Goal: Information Seeking & Learning: Learn about a topic

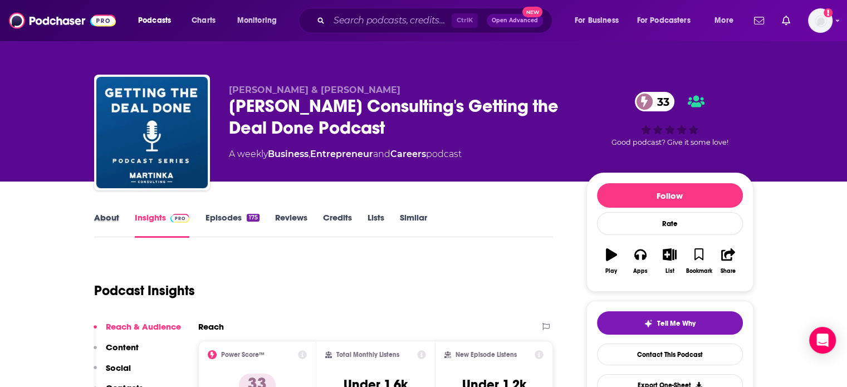
click at [124, 229] on div "About" at bounding box center [114, 225] width 41 height 26
click at [100, 224] on link "About" at bounding box center [106, 225] width 25 height 26
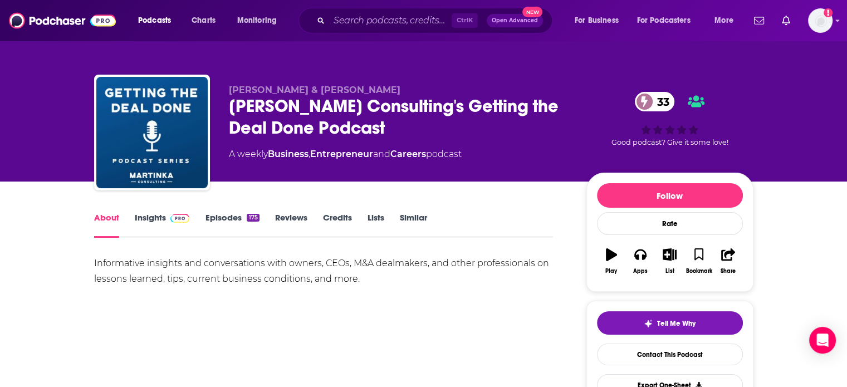
click at [158, 221] on link "Insights" at bounding box center [162, 225] width 55 height 26
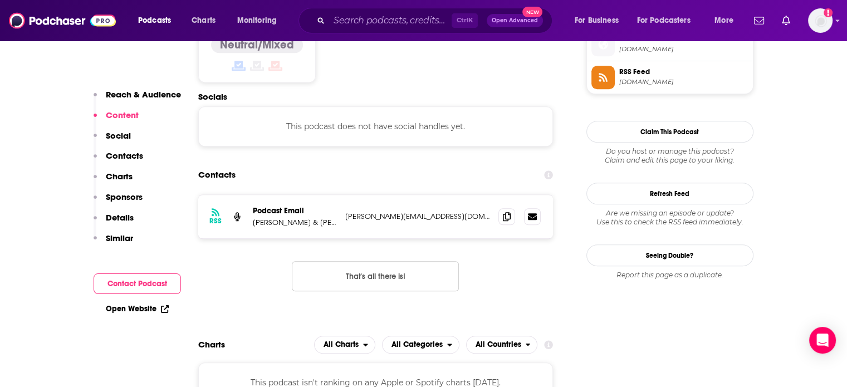
scroll to position [923, 0]
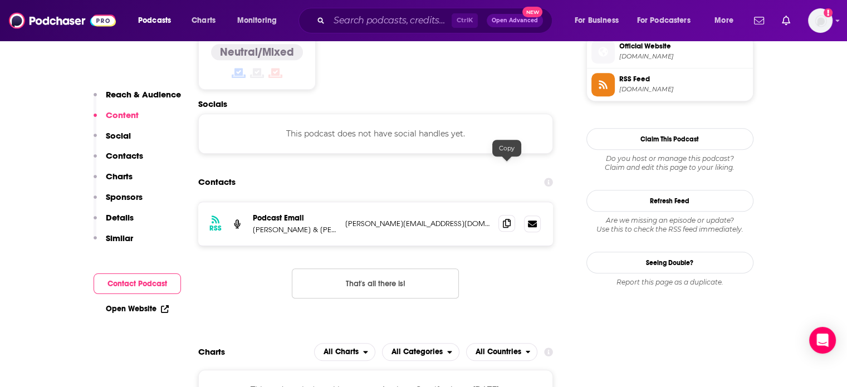
click at [503, 219] on icon at bounding box center [507, 223] width 8 height 9
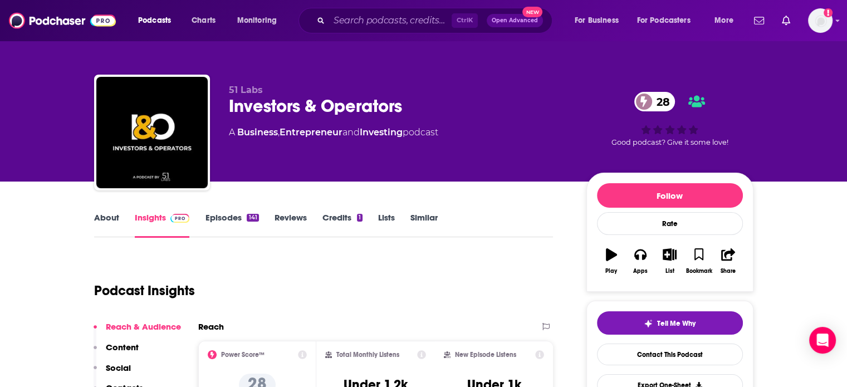
click at [100, 226] on link "About" at bounding box center [106, 225] width 25 height 26
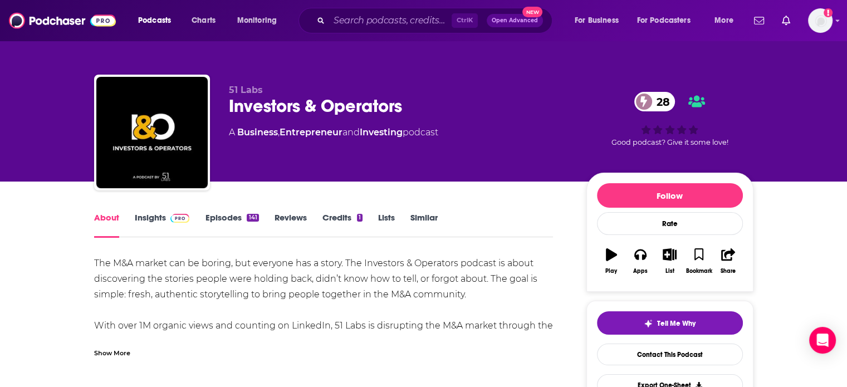
click at [113, 345] on div "Show More" at bounding box center [324, 348] width 460 height 19
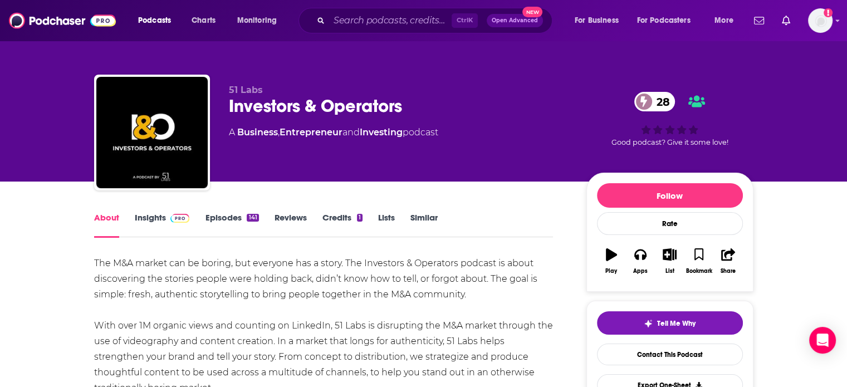
click at [167, 216] on span at bounding box center [178, 217] width 24 height 11
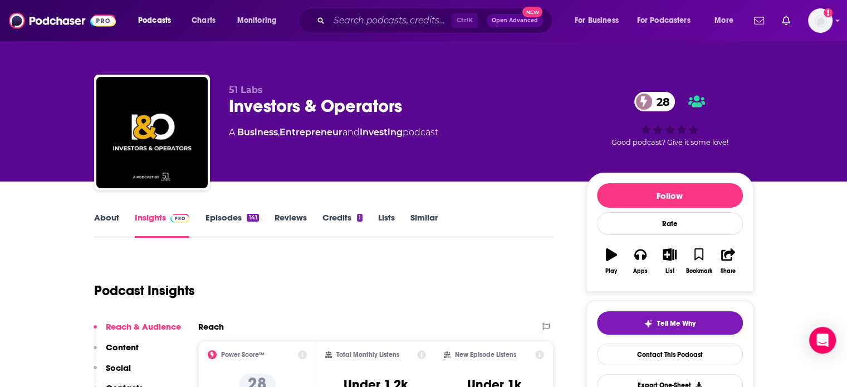
click at [236, 218] on link "Episodes 141" at bounding box center [231, 225] width 53 height 26
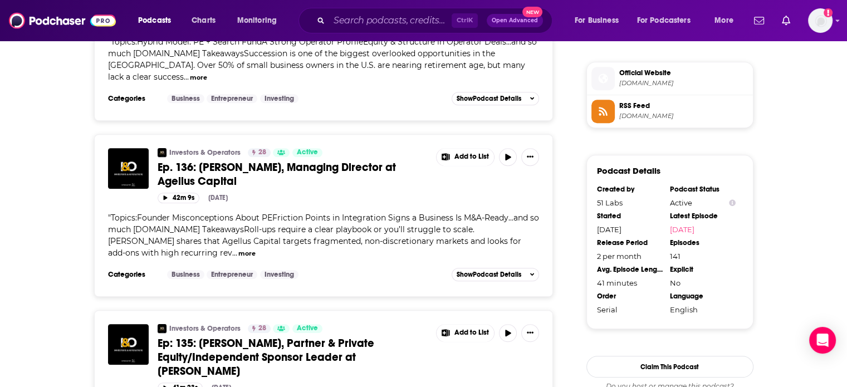
scroll to position [908, 0]
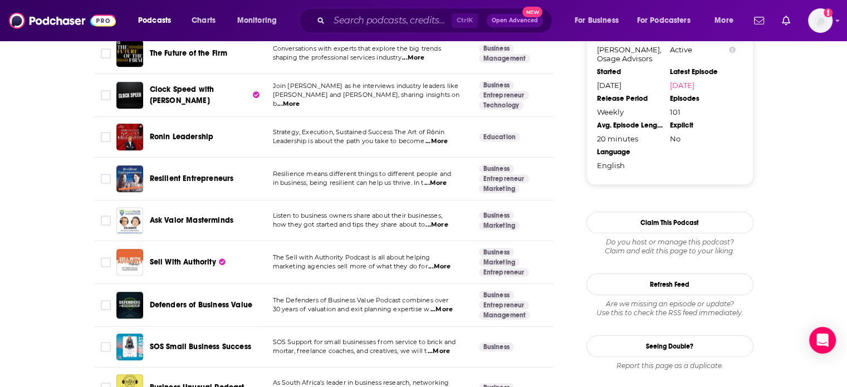
scroll to position [1053, 0]
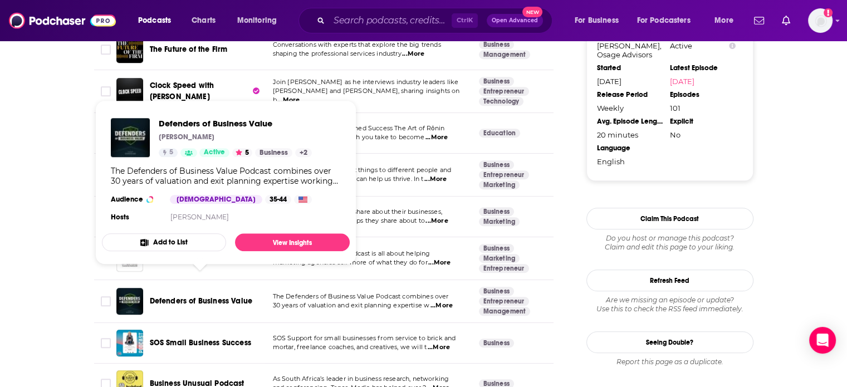
drag, startPoint x: 203, startPoint y: 124, endPoint x: 190, endPoint y: 322, distance: 198.2
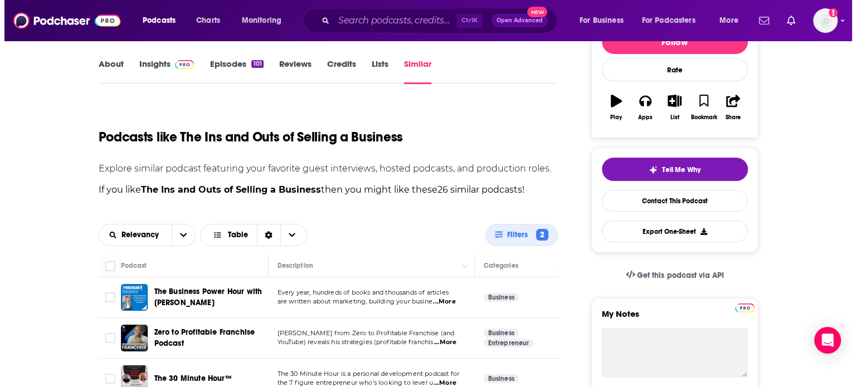
scroll to position [0, 0]
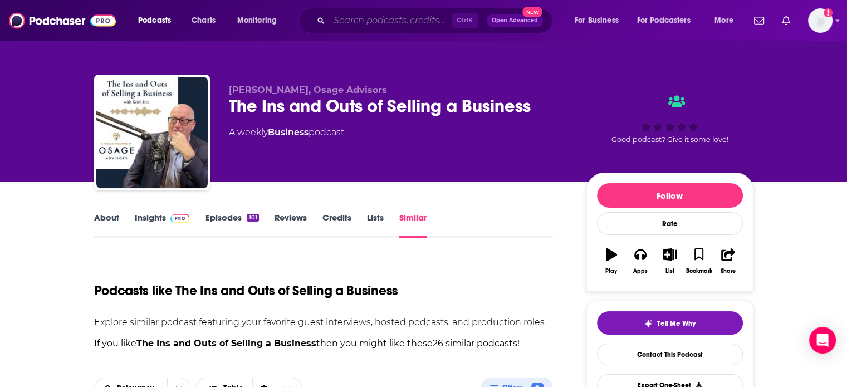
click at [397, 16] on input "Search podcasts, credits, & more..." at bounding box center [390, 21] width 123 height 18
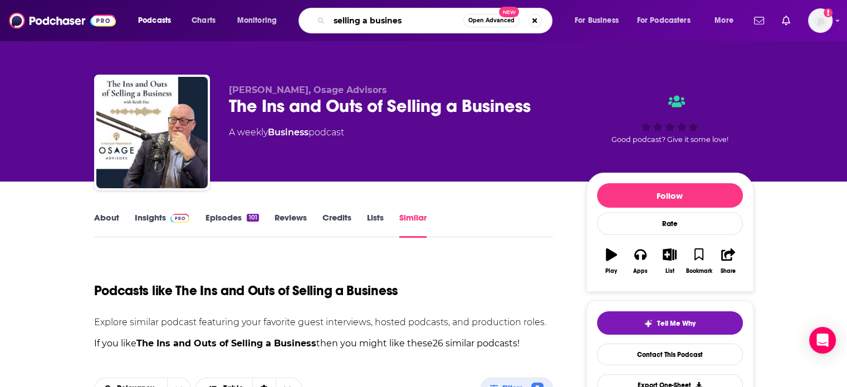
type input "selling a business"
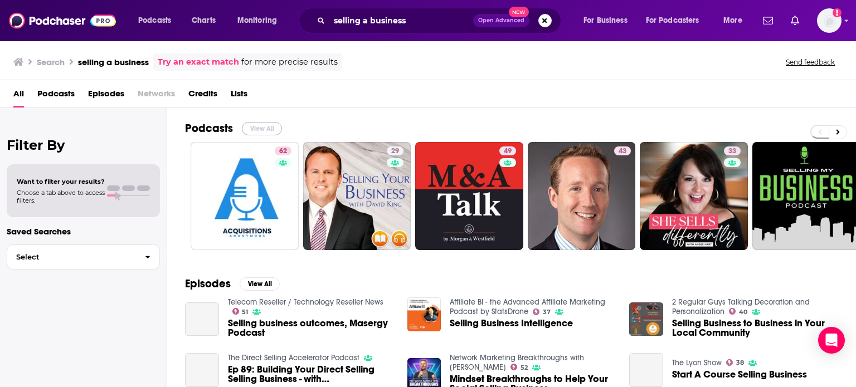
click at [266, 125] on button "View All" at bounding box center [262, 128] width 40 height 13
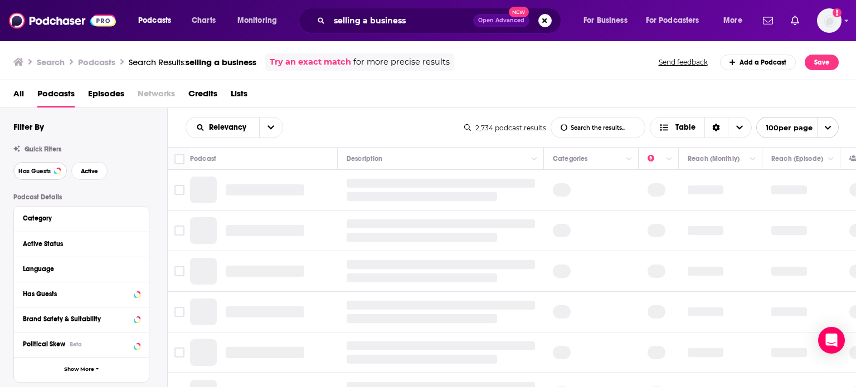
click at [47, 174] on span "Has Guests" at bounding box center [34, 171] width 32 height 6
click at [78, 174] on button "Active" at bounding box center [89, 171] width 36 height 18
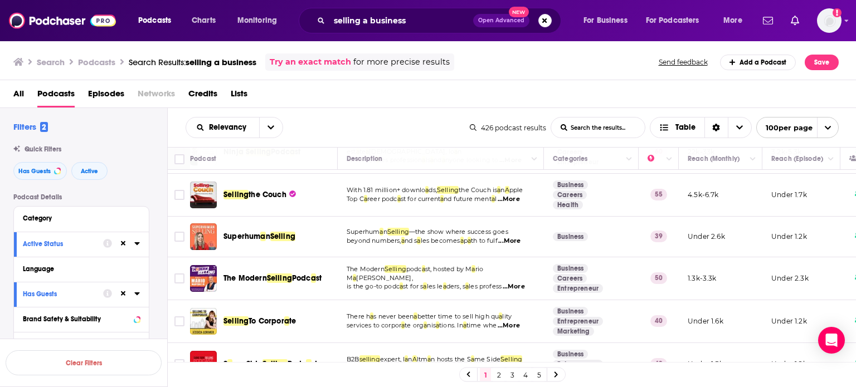
scroll to position [287, 0]
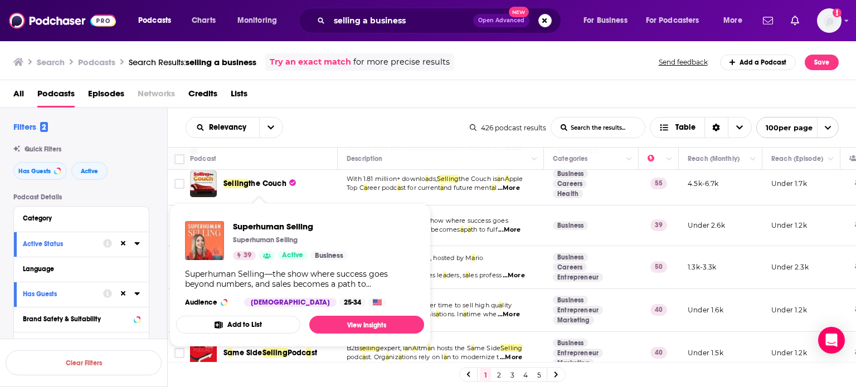
click at [353, 121] on div "Relevancy List Search Input Search the results... Table" at bounding box center [327, 127] width 284 height 21
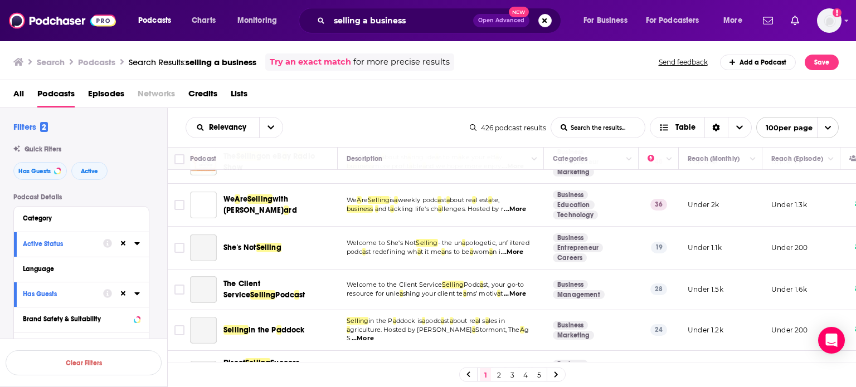
scroll to position [617, 0]
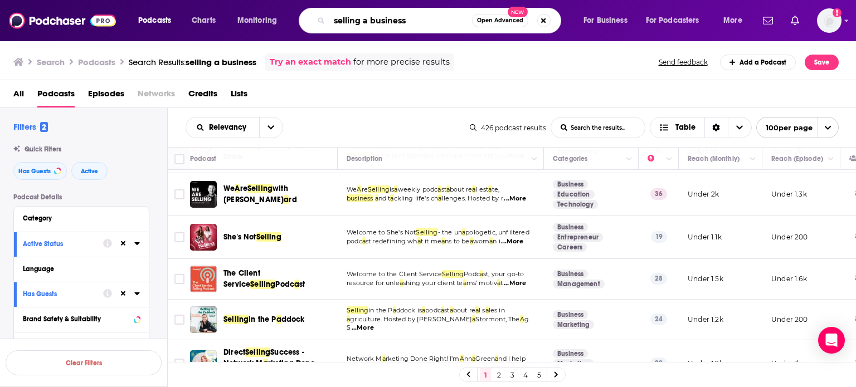
drag, startPoint x: 423, startPoint y: 27, endPoint x: 298, endPoint y: 20, distance: 125.5
click at [298, 20] on div "Podcasts Charts Monitoring selling a business Open Advanced New For Business Fo…" at bounding box center [441, 21] width 622 height 26
type input "buying a business"
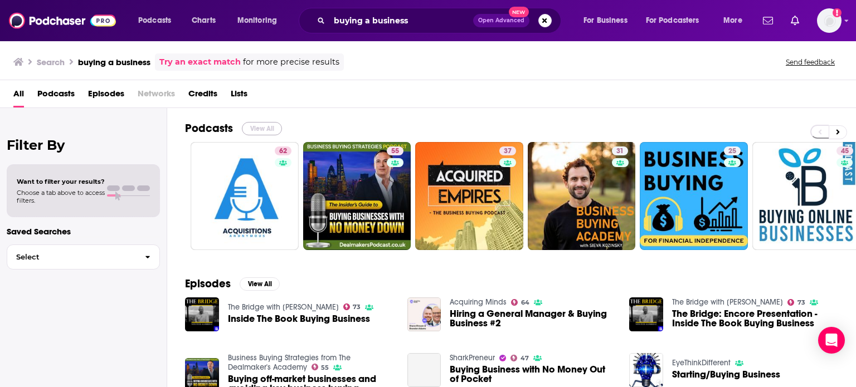
drag, startPoint x: 256, startPoint y: 124, endPoint x: 174, endPoint y: 12, distance: 139.0
click at [256, 124] on button "View All" at bounding box center [262, 128] width 40 height 13
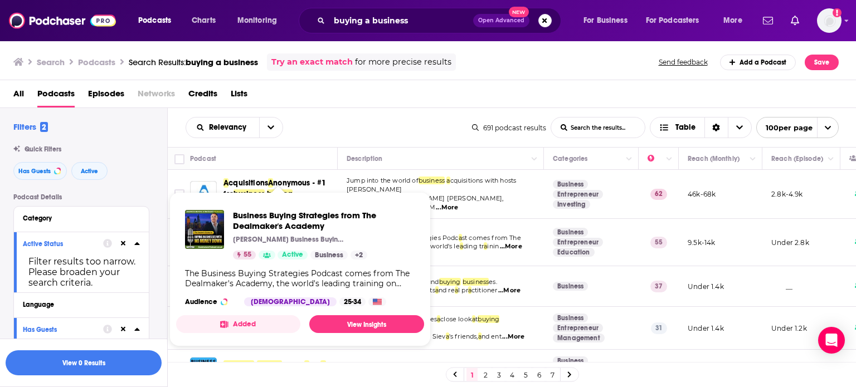
drag, startPoint x: 248, startPoint y: 233, endPoint x: 232, endPoint y: 220, distance: 21.0
click at [232, 220] on div "Business Buying Strategies from The Dealmaker's Academy Jonathan Jay Business B…" at bounding box center [300, 235] width 230 height 50
drag, startPoint x: 232, startPoint y: 220, endPoint x: 241, endPoint y: 227, distance: 11.9
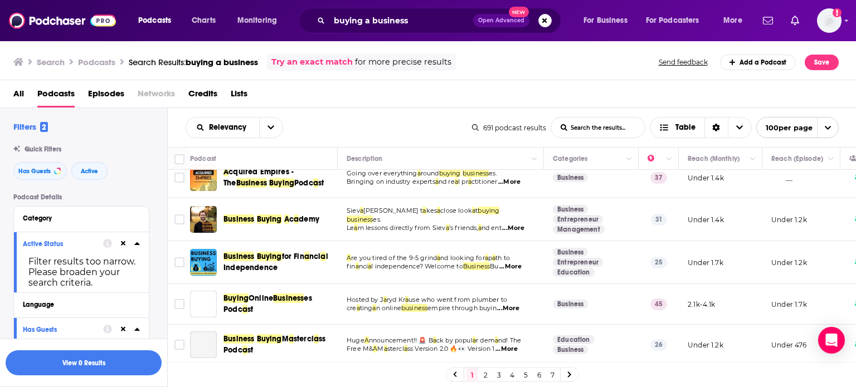
scroll to position [140, 0]
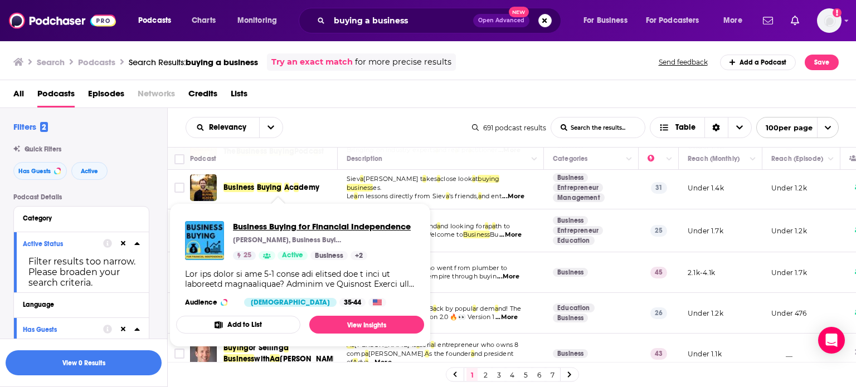
drag, startPoint x: 275, startPoint y: 219, endPoint x: 269, endPoint y: 224, distance: 7.5
click at [334, 130] on div "Relevancy List Search Input Search the results... Table" at bounding box center [328, 127] width 286 height 21
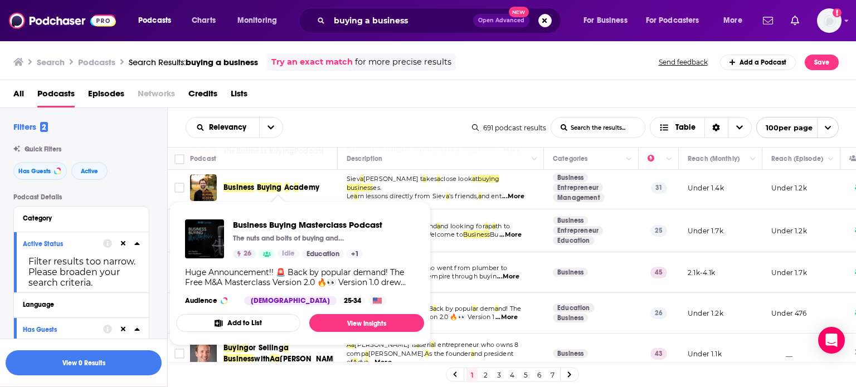
click at [405, 88] on div "All Podcasts Episodes Networks Credits Lists" at bounding box center [430, 96] width 834 height 23
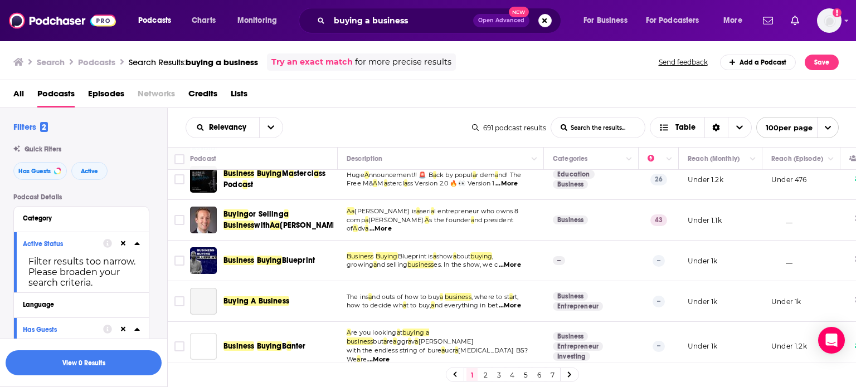
scroll to position [296, 0]
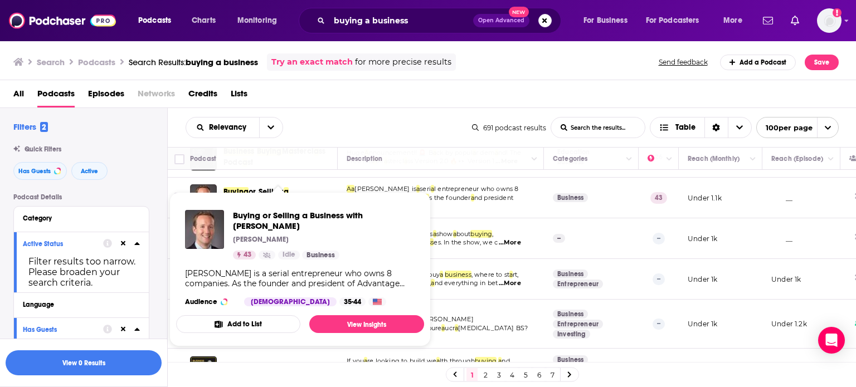
click at [397, 94] on div "All Podcasts Episodes Networks Credits Lists" at bounding box center [430, 96] width 834 height 23
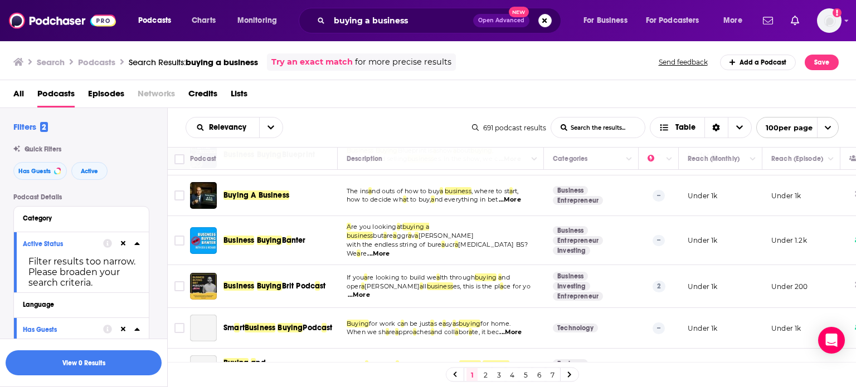
scroll to position [385, 0]
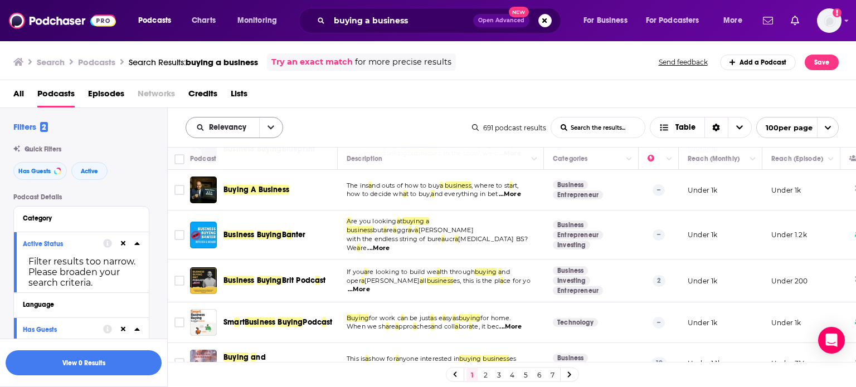
click at [267, 129] on icon "open menu" at bounding box center [270, 128] width 7 height 8
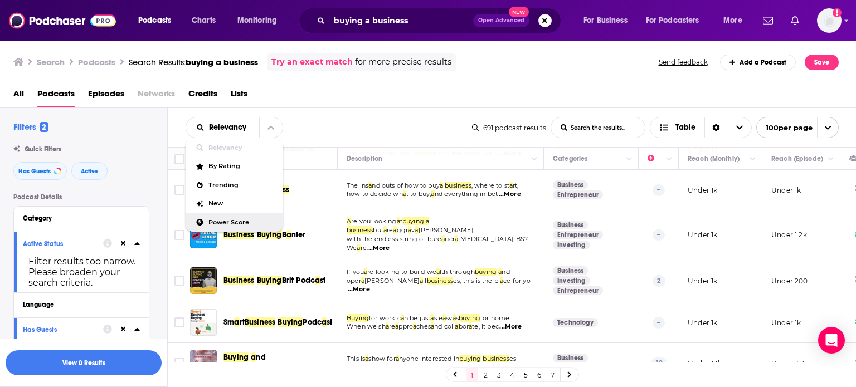
click at [239, 224] on span "Power Score" at bounding box center [241, 222] width 66 height 6
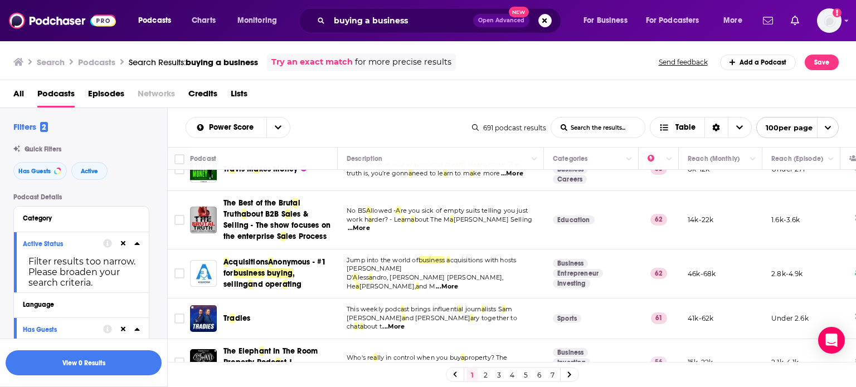
scroll to position [0, 0]
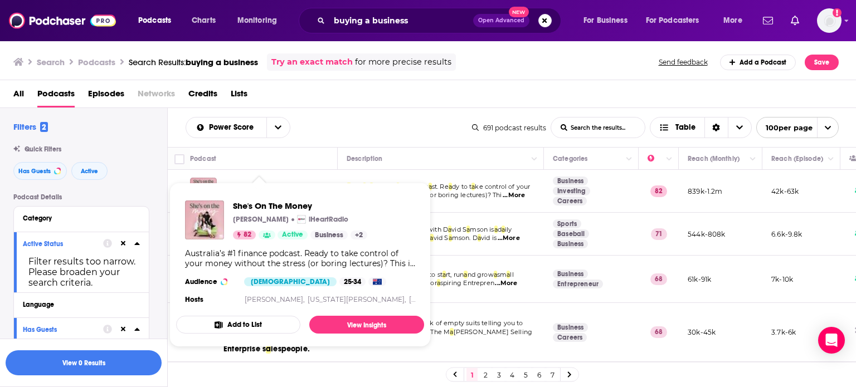
drag, startPoint x: 266, startPoint y: 188, endPoint x: 276, endPoint y: 198, distance: 14.6
drag, startPoint x: 276, startPoint y: 198, endPoint x: 278, endPoint y: 209, distance: 10.7
click at [365, 93] on div "All Podcasts Episodes Networks Credits Lists" at bounding box center [430, 96] width 834 height 23
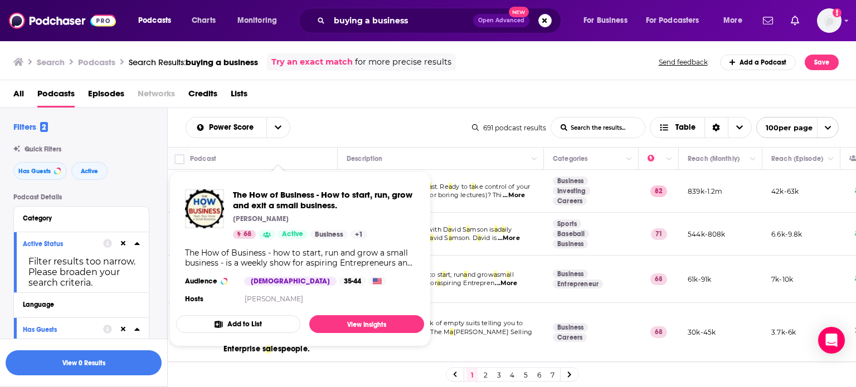
click at [371, 113] on div "Power Score List Search Input Search the results... Table 691 podcast results L…" at bounding box center [512, 127] width 688 height 39
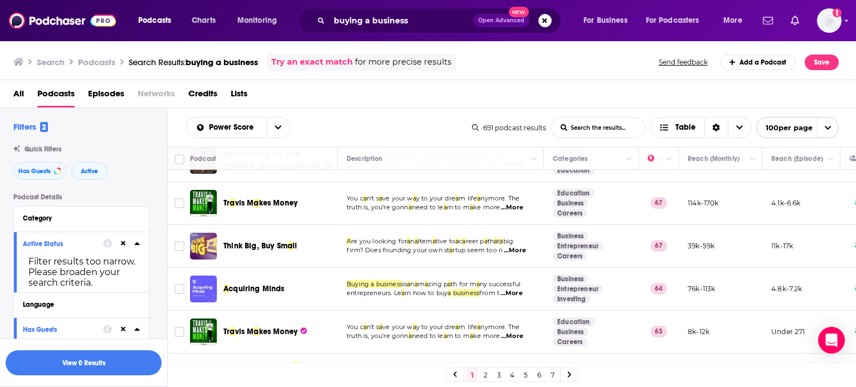
scroll to position [245, 0]
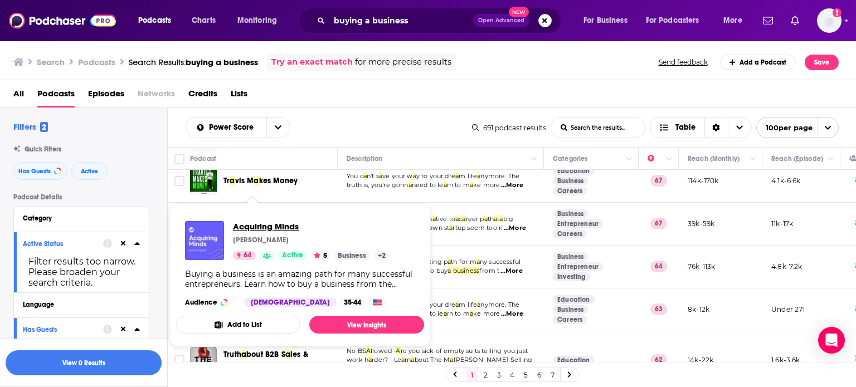
drag, startPoint x: 250, startPoint y: 264, endPoint x: 242, endPoint y: 223, distance: 41.4
click at [338, 111] on div "Power Score List Search Input Search the results... Table 691 podcast results L…" at bounding box center [512, 127] width 688 height 39
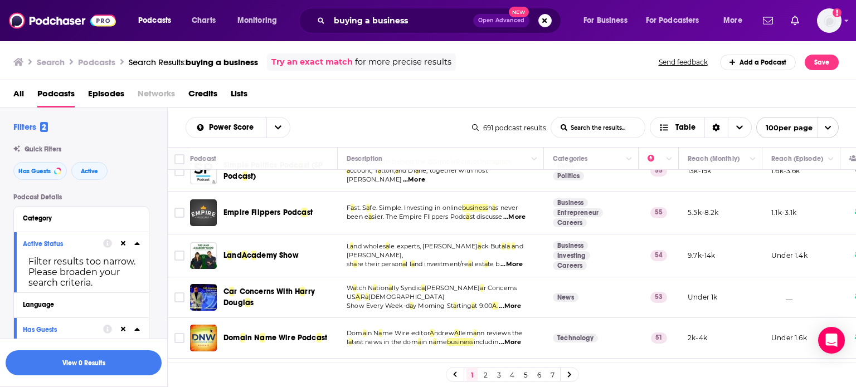
scroll to position [668, 0]
click at [332, 118] on div "Power Score List Search Input Search the results... Table" at bounding box center [328, 127] width 286 height 21
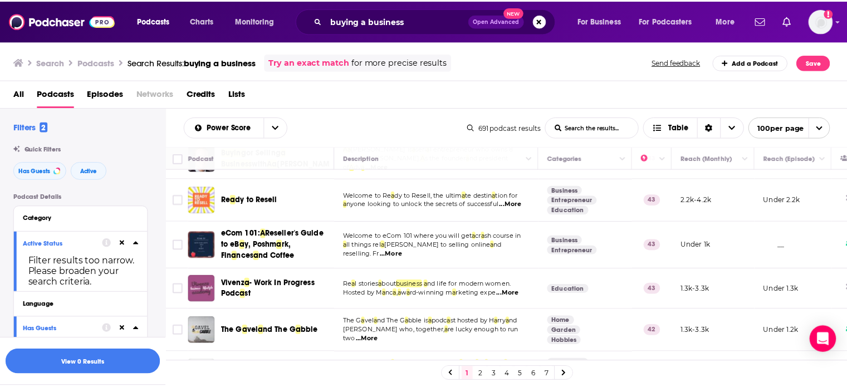
scroll to position [1560, 0]
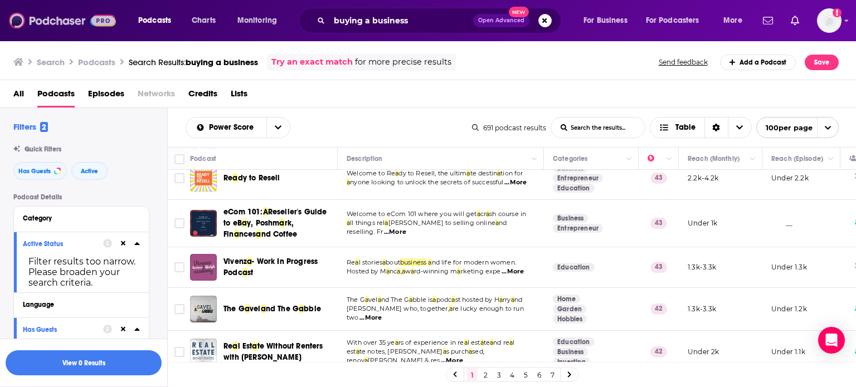
click at [90, 20] on img at bounding box center [62, 20] width 107 height 21
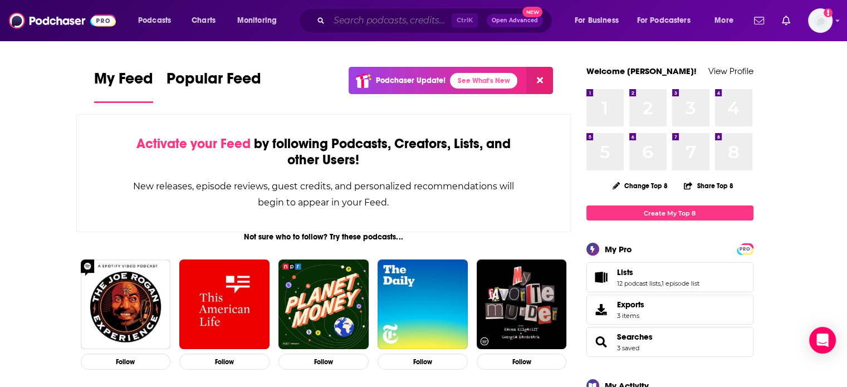
click at [405, 14] on input "Search podcasts, credits, & more..." at bounding box center [390, 21] width 123 height 18
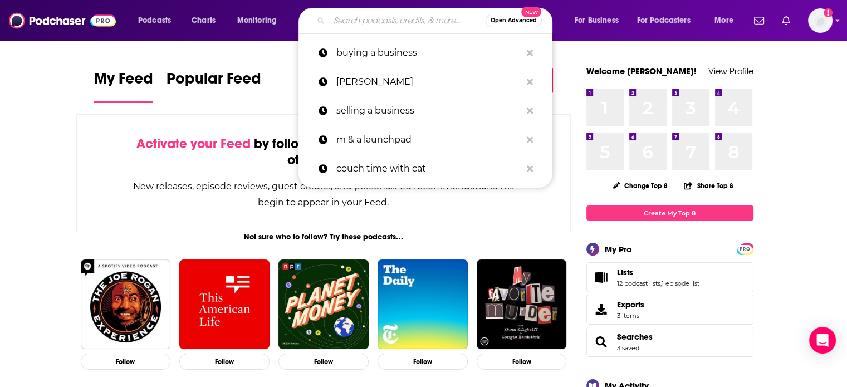
paste input "Scaling Up Business"
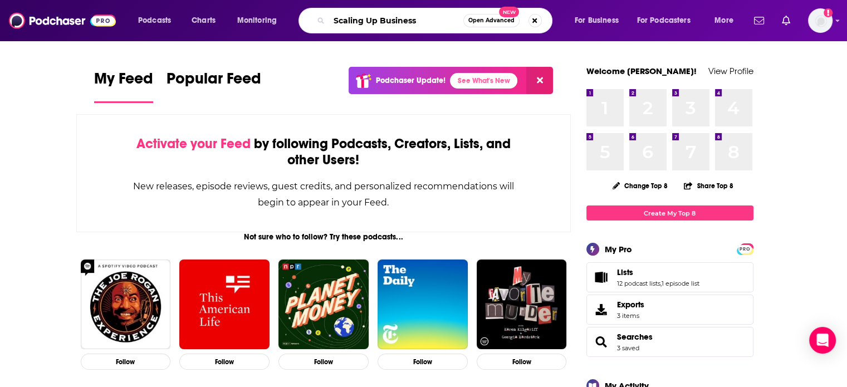
type input "Scaling Up Business"
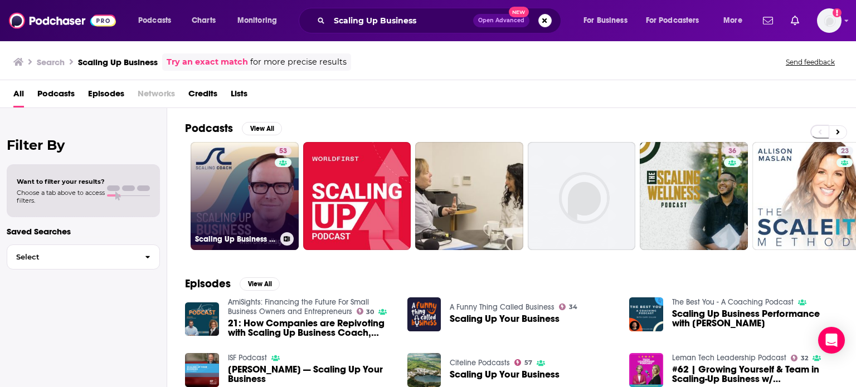
click at [250, 184] on link "53 Scaling Up Business with Bill Gallagher" at bounding box center [244, 196] width 108 height 108
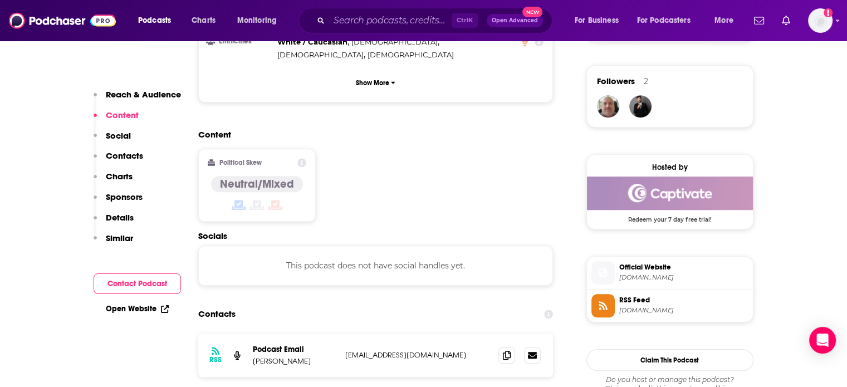
scroll to position [798, 0]
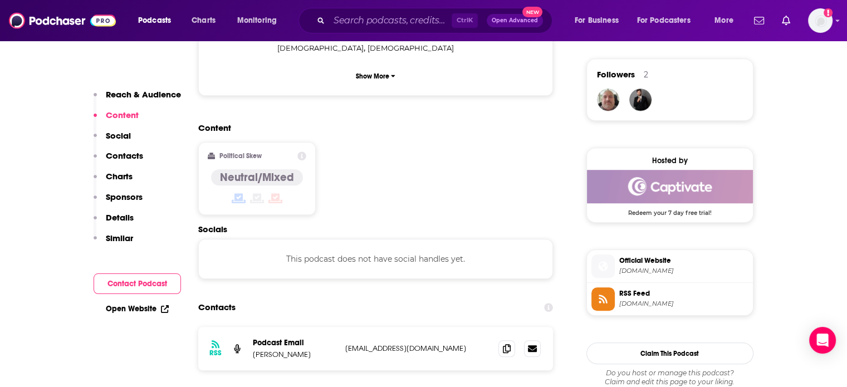
click at [162, 310] on icon at bounding box center [165, 309] width 8 height 8
paste input "The CMA Show"
type input "The CMA Show"
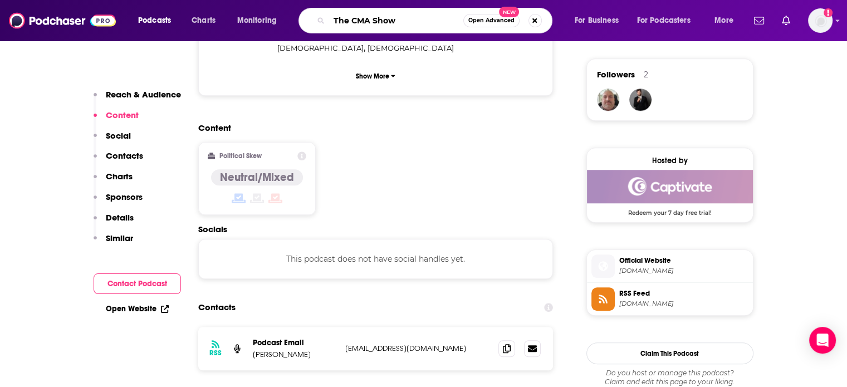
click at [374, 14] on input "The CMA Show" at bounding box center [396, 21] width 134 height 18
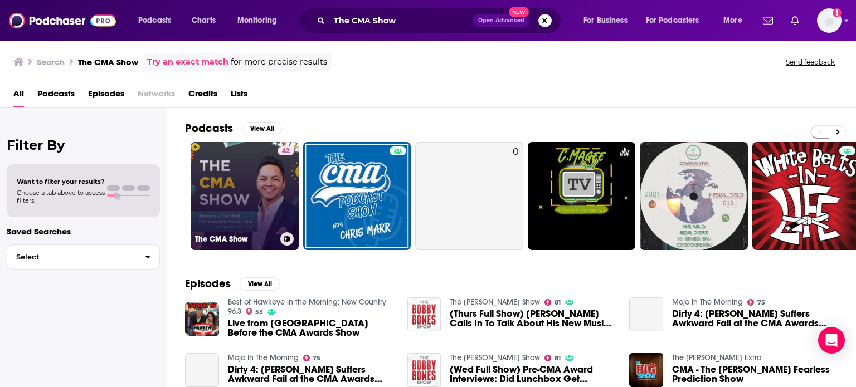
click at [233, 224] on link "42 The CMA Show" at bounding box center [244, 196] width 108 height 108
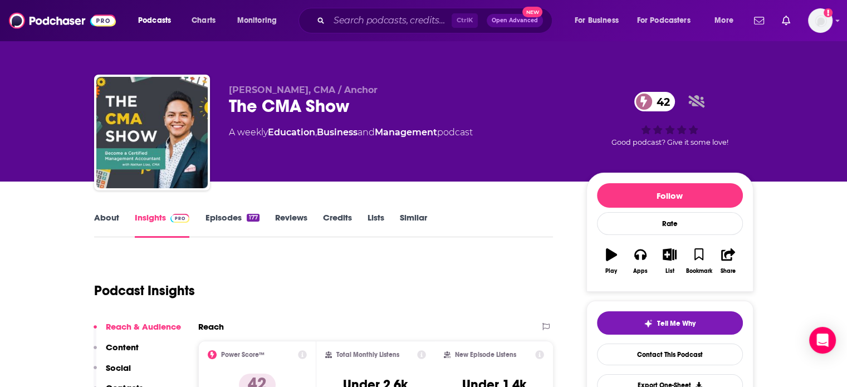
click at [113, 235] on link "About" at bounding box center [106, 225] width 25 height 26
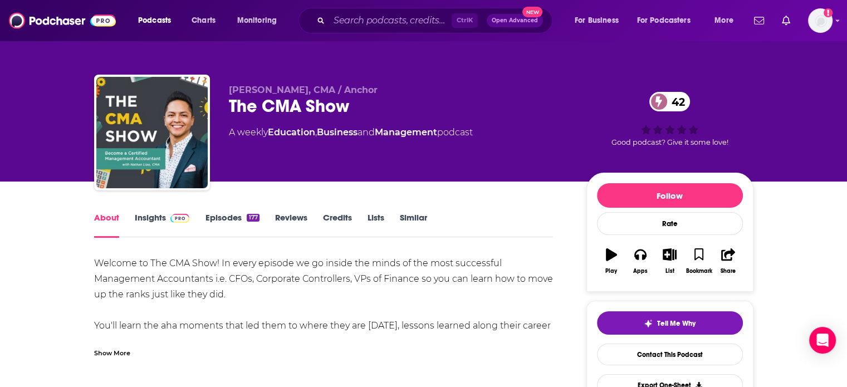
drag, startPoint x: 160, startPoint y: 232, endPoint x: 366, endPoint y: 1, distance: 309.3
click at [160, 232] on link "Insights" at bounding box center [162, 225] width 55 height 26
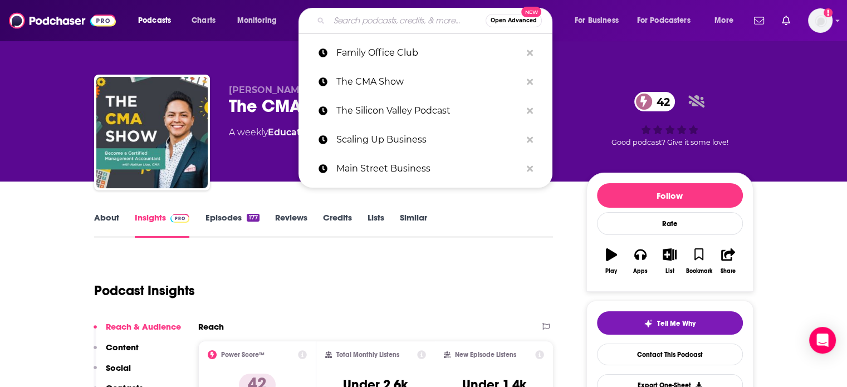
paste input "Jake and Gino Multifamily Investing Entrepreneurs"
type input "Jake and Gino Multifamily Investing Entrepreneurs"
click at [418, 24] on input "Jake and Gino Multifamily Investing Entrepreneurs" at bounding box center [407, 21] width 157 height 18
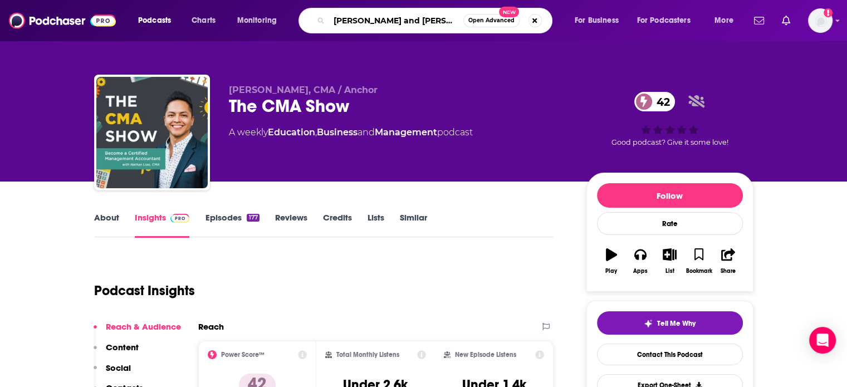
scroll to position [0, 84]
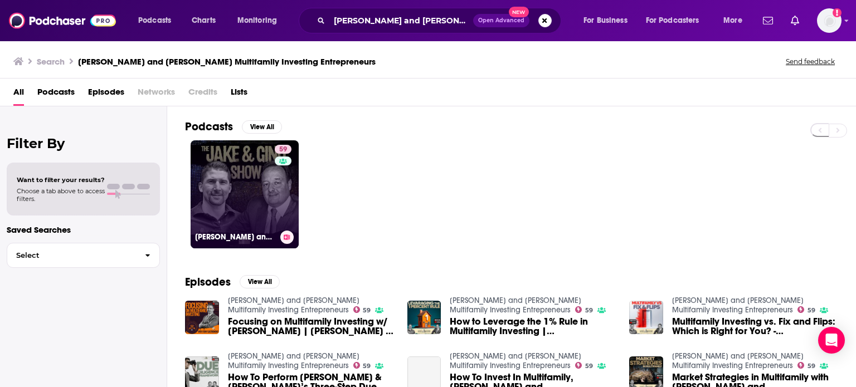
click at [254, 182] on link "59 Jake and Gino Multifamily Investing Entrepreneurs" at bounding box center [244, 194] width 108 height 108
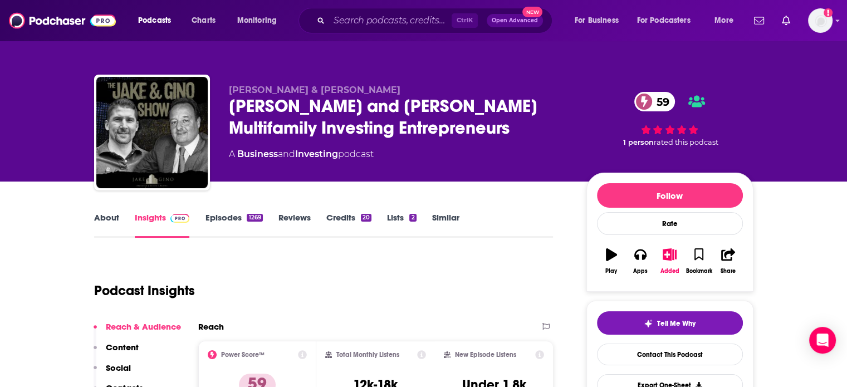
click at [98, 234] on link "About" at bounding box center [106, 225] width 25 height 26
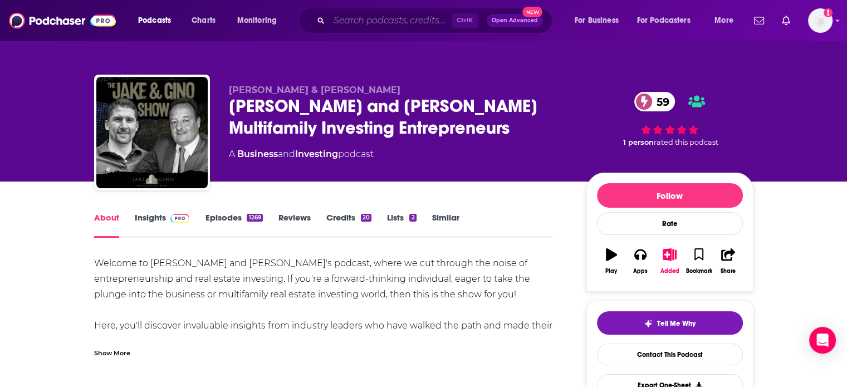
paste input "Gartner ThinkCast"
type input "Gartner ThinkCast"
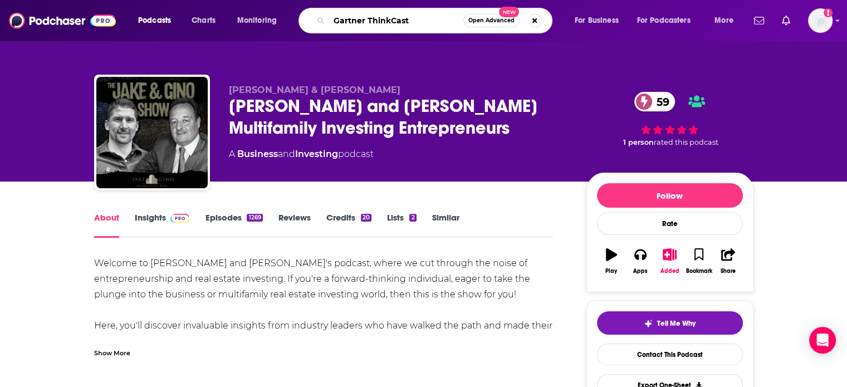
click at [402, 15] on input "Gartner ThinkCast" at bounding box center [396, 21] width 134 height 18
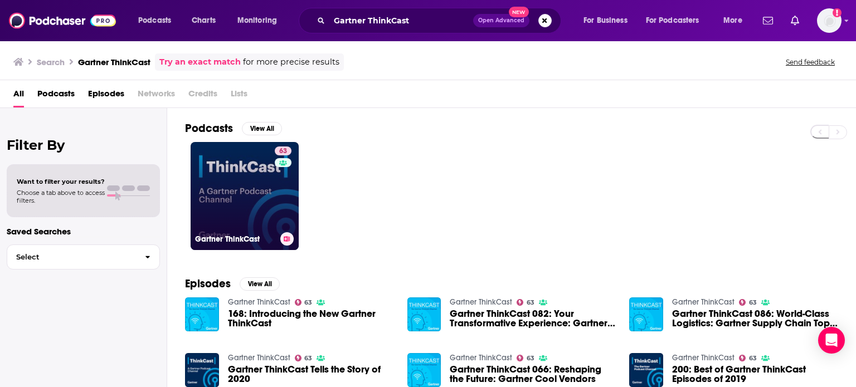
click at [253, 171] on link "63 Gartner ThinkCast" at bounding box center [244, 196] width 108 height 108
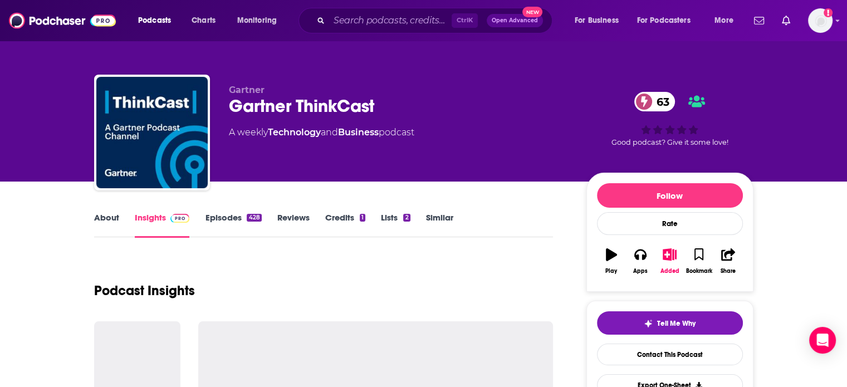
click at [104, 219] on link "About" at bounding box center [106, 225] width 25 height 26
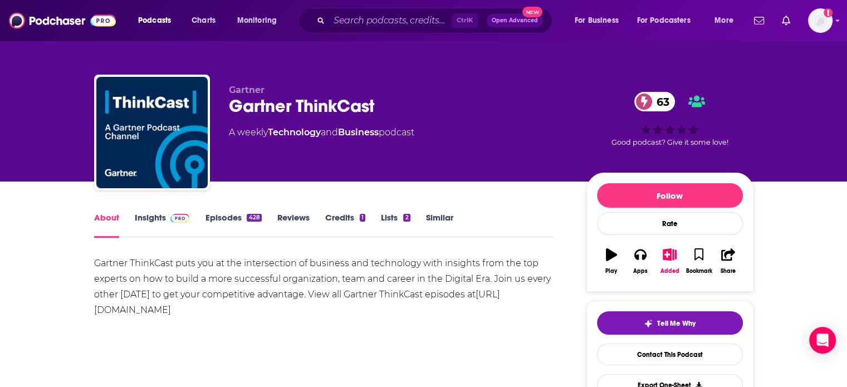
click at [150, 220] on link "Insights" at bounding box center [162, 225] width 55 height 26
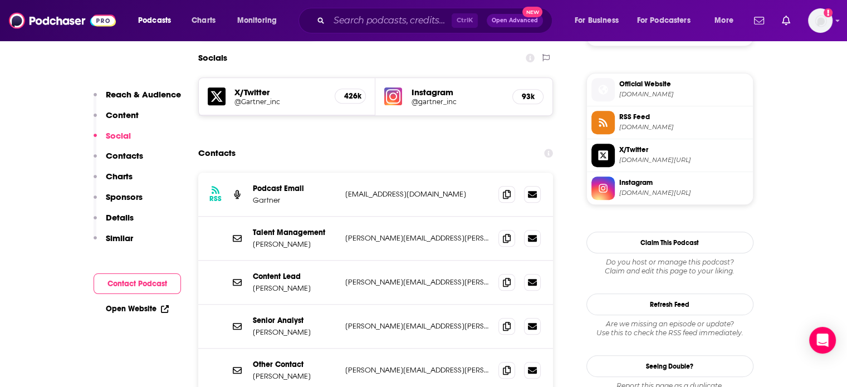
scroll to position [981, 0]
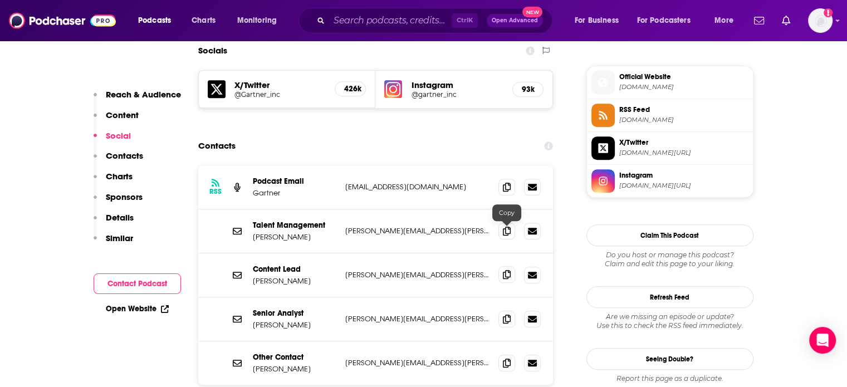
click at [508, 266] on span at bounding box center [507, 274] width 17 height 17
click at [403, 16] on input "Search podcasts, credits, & more..." at bounding box center [390, 21] width 123 height 18
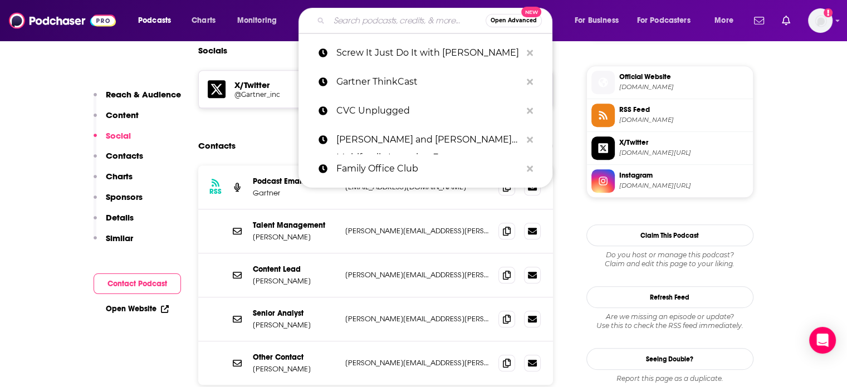
paste input "[PERSON_NAME] Future of Business & Technology"
type input "[PERSON_NAME] Future of Business & Technology"
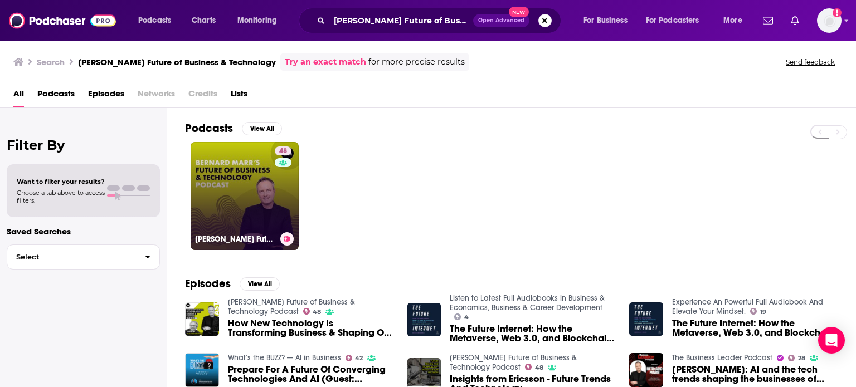
click at [261, 212] on link "48 Bernard Marr's Future of Business & Technology Podcast" at bounding box center [244, 196] width 108 height 108
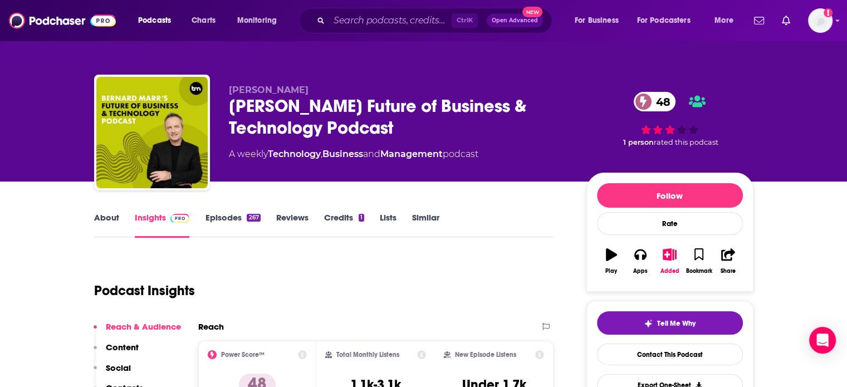
click at [110, 227] on link "About" at bounding box center [106, 225] width 25 height 26
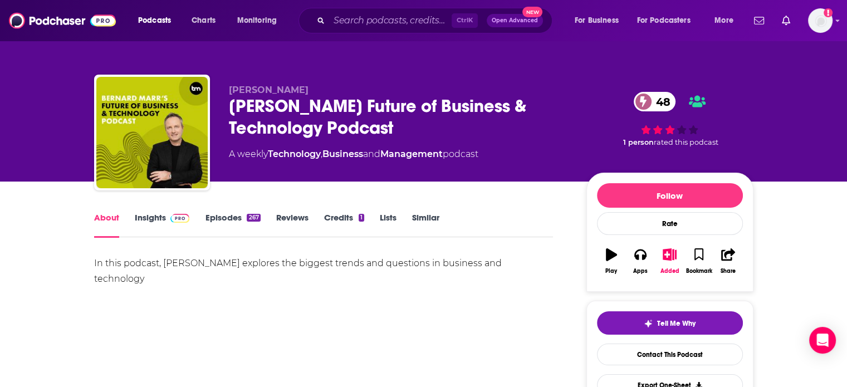
drag, startPoint x: 156, startPoint y: 223, endPoint x: 305, endPoint y: 17, distance: 254.5
click at [156, 223] on link "Insights" at bounding box center [162, 225] width 55 height 26
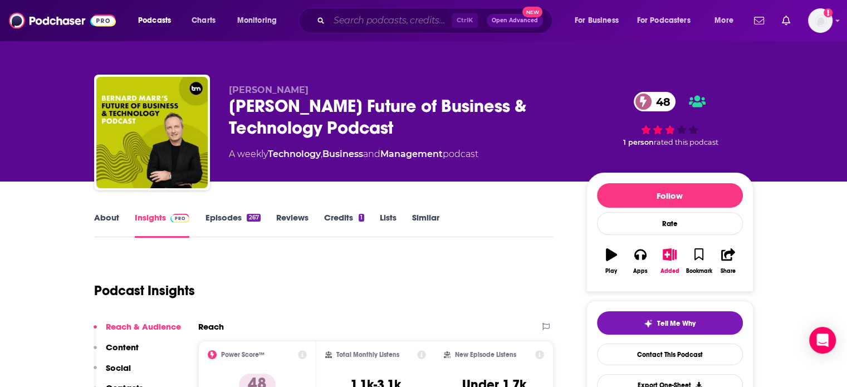
click at [411, 18] on input "Search podcasts, credits, & more..." at bounding box center [390, 21] width 123 height 18
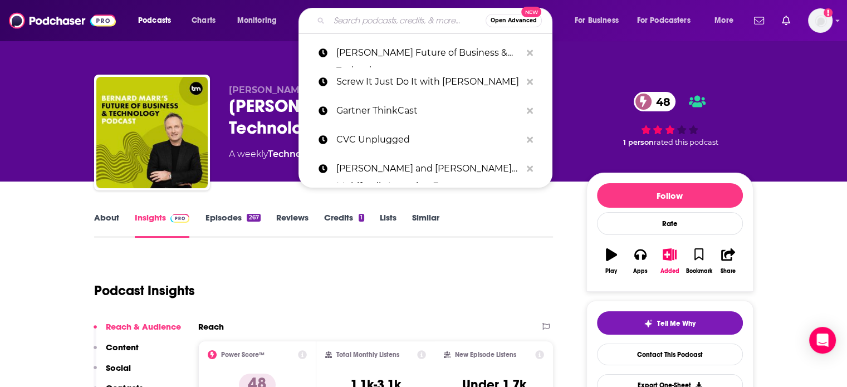
paste input "The Business Brew"
type input "The Business Brew"
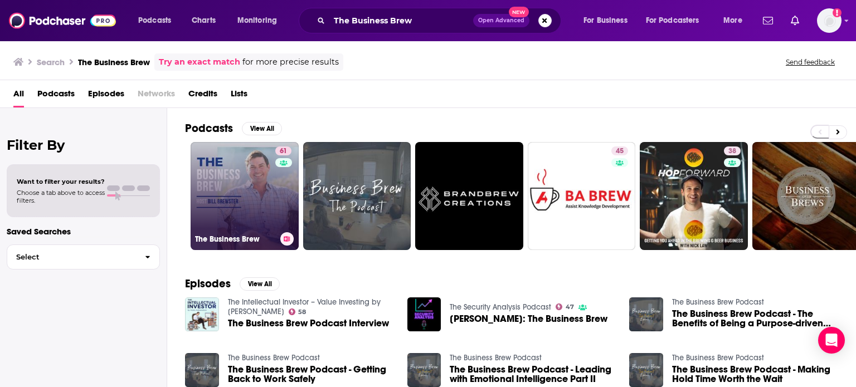
click at [271, 207] on link "61 The Business Brew" at bounding box center [244, 196] width 108 height 108
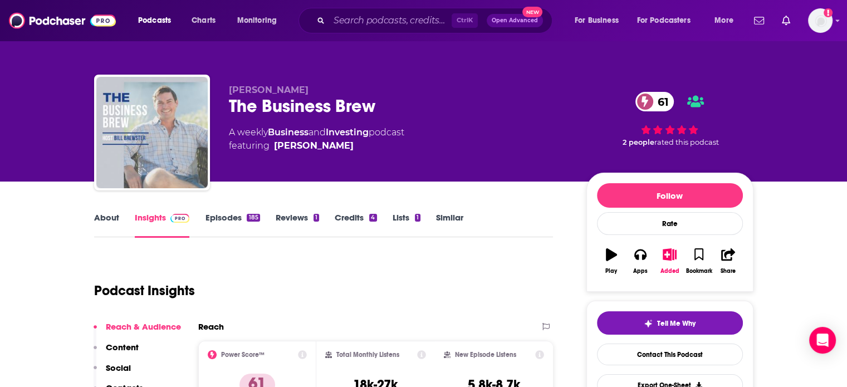
click at [111, 224] on link "About" at bounding box center [106, 225] width 25 height 26
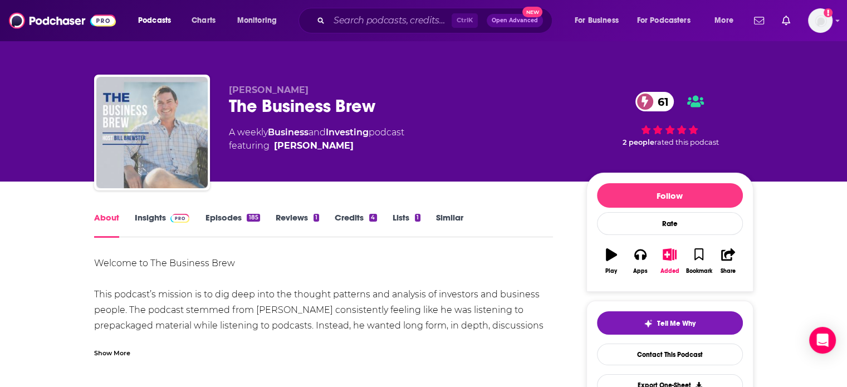
click at [123, 355] on div "Show More" at bounding box center [112, 352] width 36 height 11
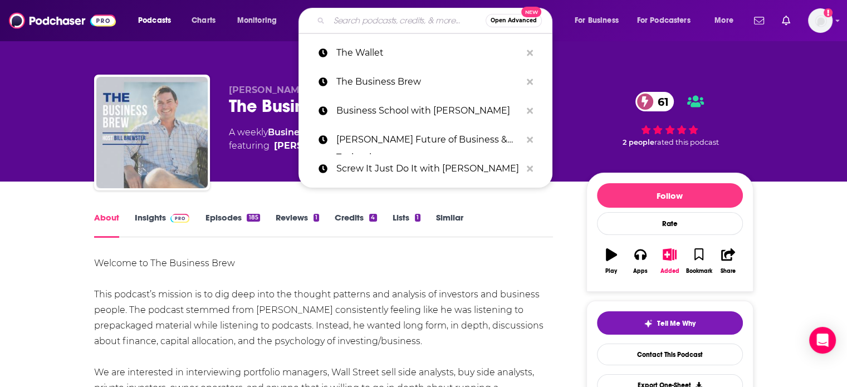
click at [385, 16] on input "Search podcasts, credits, & more..." at bounding box center [407, 21] width 157 height 18
paste input "Redefiners"
type input "Redefiners"
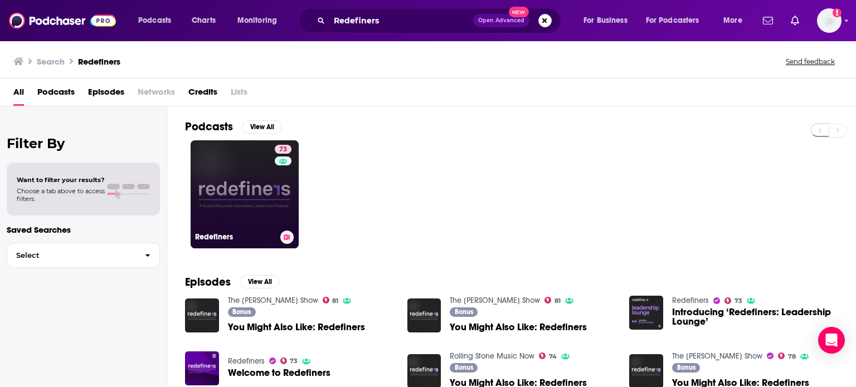
click at [245, 202] on link "73 Redefiners" at bounding box center [244, 194] width 108 height 108
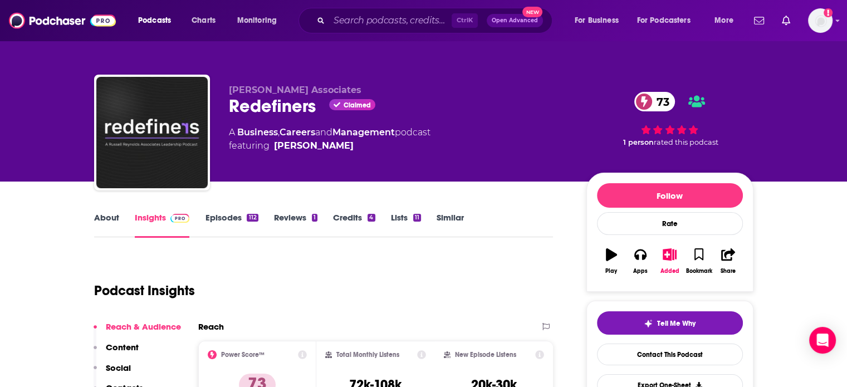
click at [108, 223] on link "About" at bounding box center [106, 225] width 25 height 26
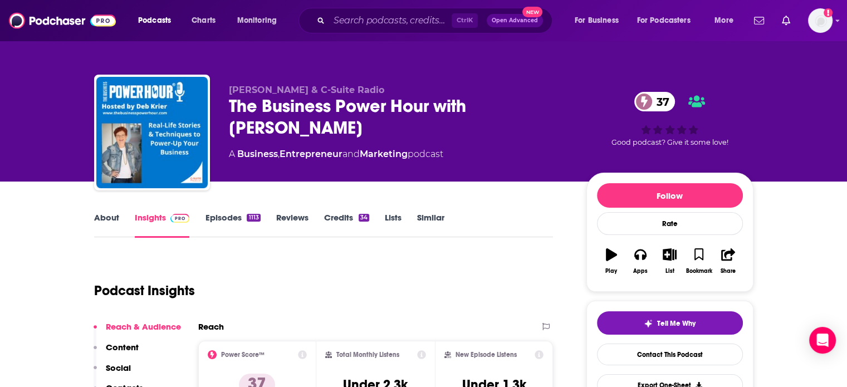
click at [109, 226] on link "About" at bounding box center [106, 225] width 25 height 26
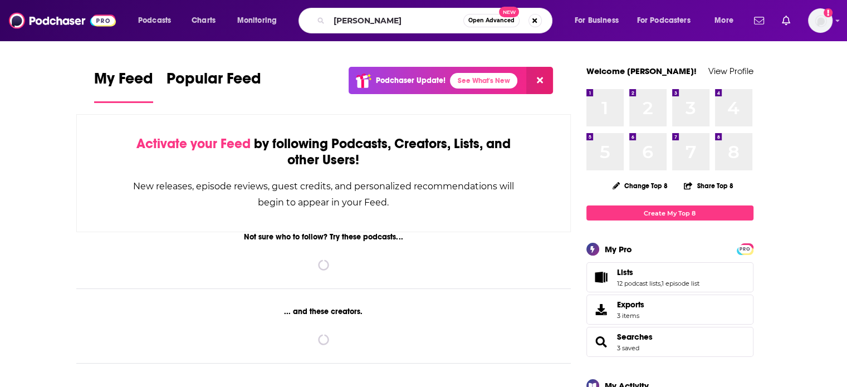
type input "andrew holland"
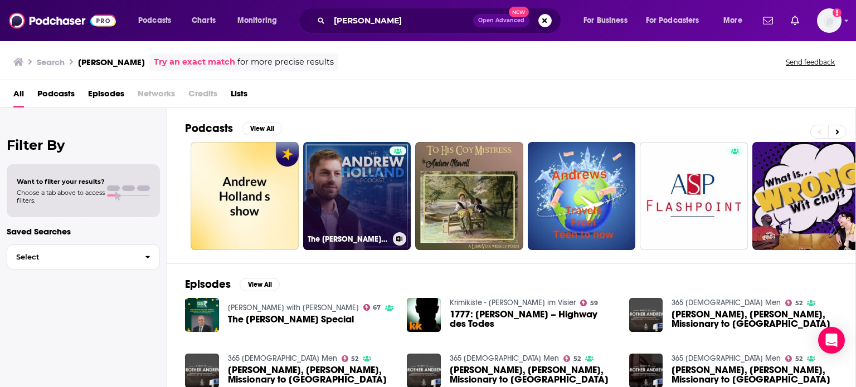
click at [339, 194] on link "The Andrew Holland Podcast" at bounding box center [357, 196] width 108 height 108
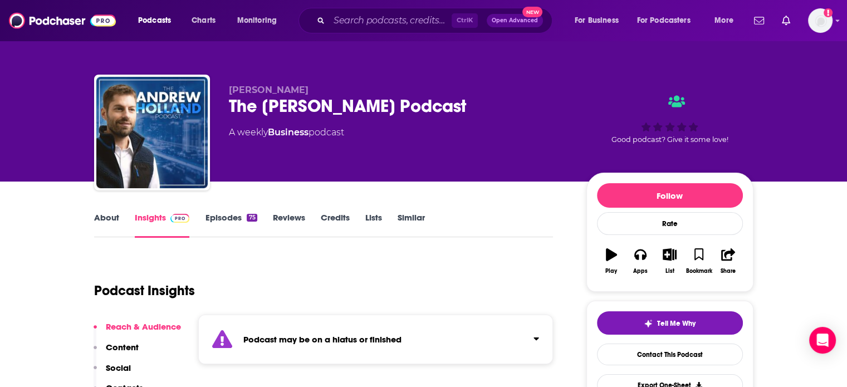
click at [232, 217] on link "Episodes 75" at bounding box center [231, 225] width 52 height 26
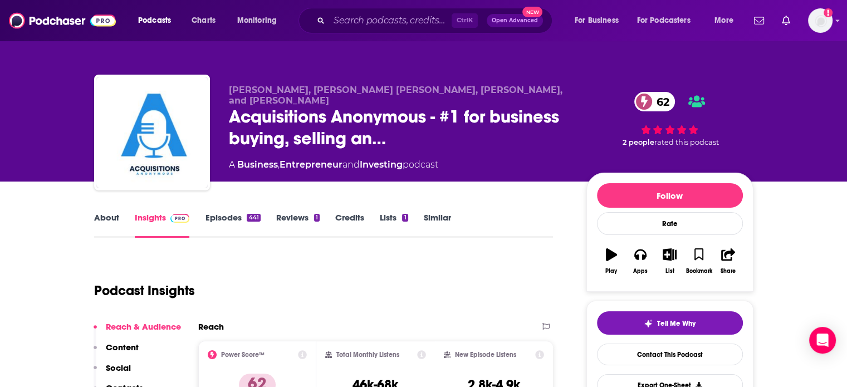
click at [103, 220] on link "About" at bounding box center [106, 225] width 25 height 26
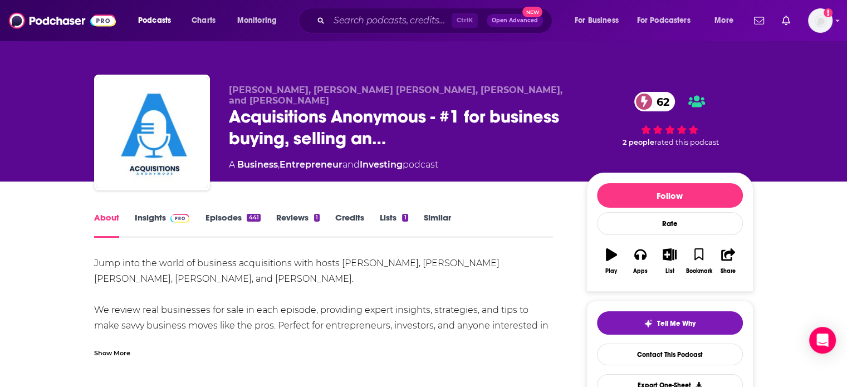
click at [119, 344] on div "Show More" at bounding box center [324, 348] width 460 height 19
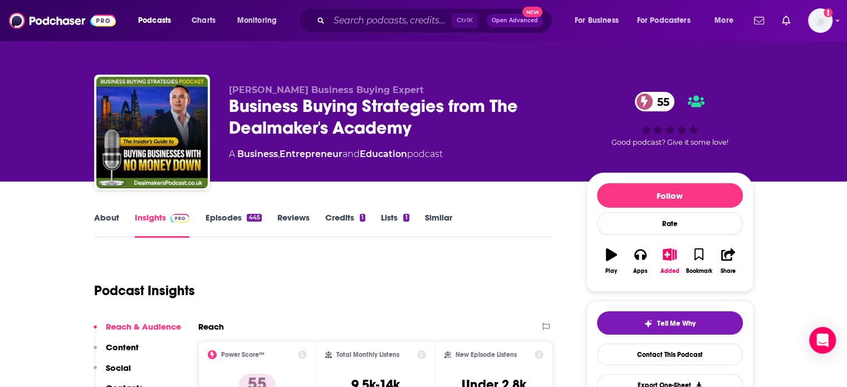
click at [101, 222] on link "About" at bounding box center [106, 225] width 25 height 26
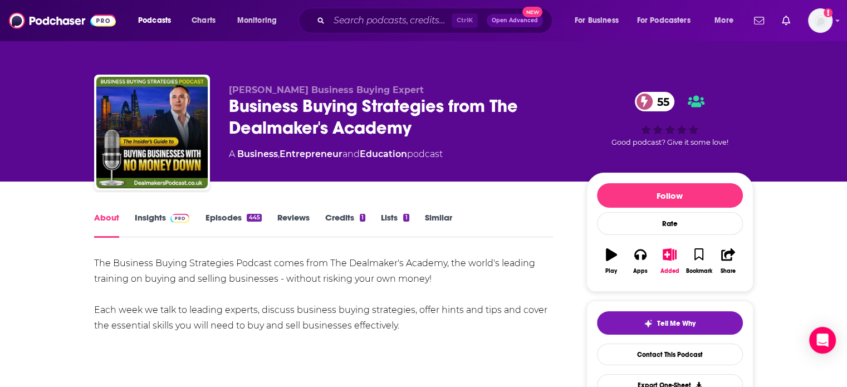
drag, startPoint x: 140, startPoint y: 220, endPoint x: 499, endPoint y: 14, distance: 413.7
click at [140, 220] on link "Insights" at bounding box center [162, 225] width 55 height 26
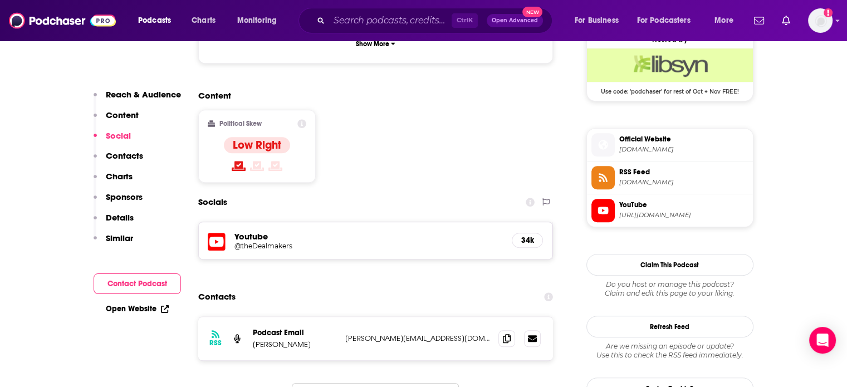
scroll to position [772, 0]
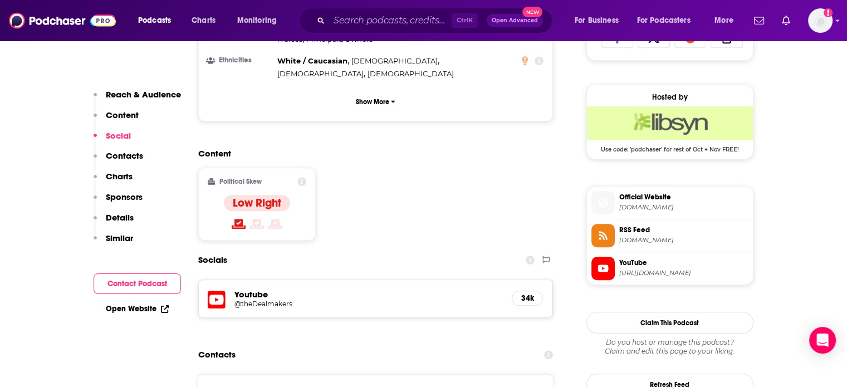
click at [258, 289] on h5 "Youtube" at bounding box center [369, 294] width 269 height 11
click at [258, 300] on h5 "@theDealmakers" at bounding box center [324, 304] width 178 height 8
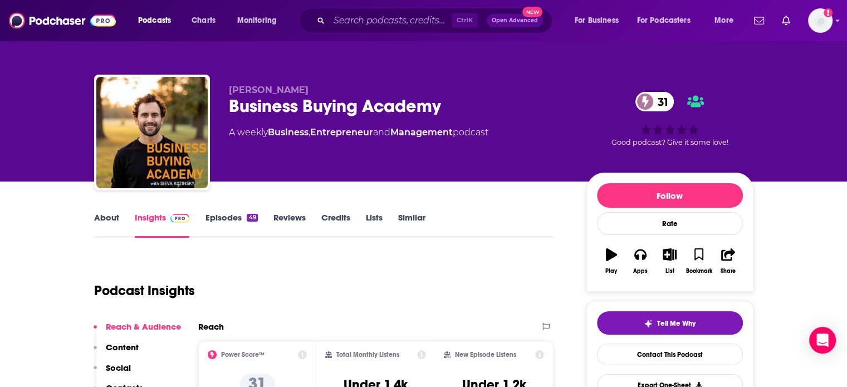
click at [108, 220] on link "About" at bounding box center [106, 225] width 25 height 26
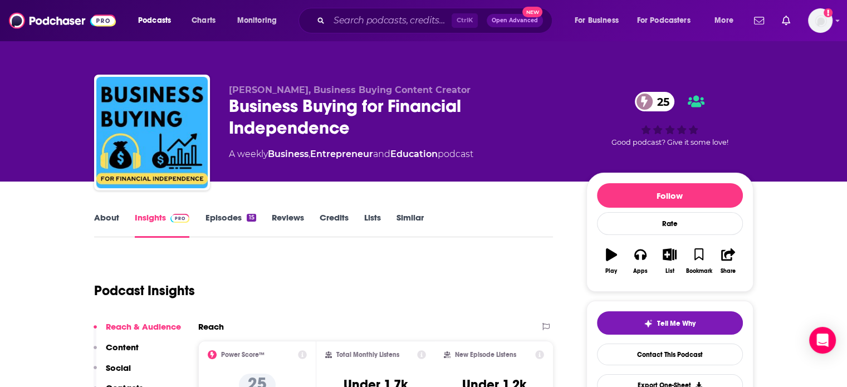
click at [118, 214] on link "About" at bounding box center [106, 225] width 25 height 26
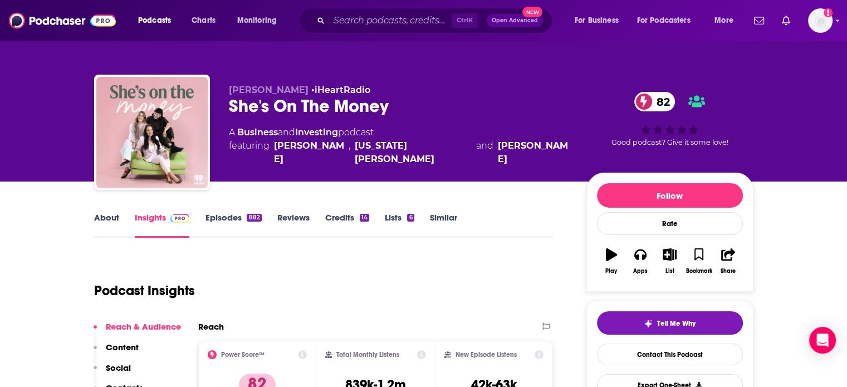
click at [115, 221] on link "About" at bounding box center [106, 225] width 25 height 26
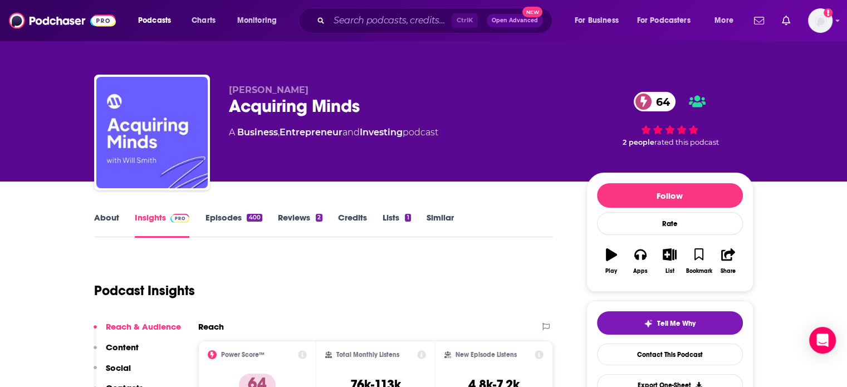
click at [118, 222] on link "About" at bounding box center [106, 225] width 25 height 26
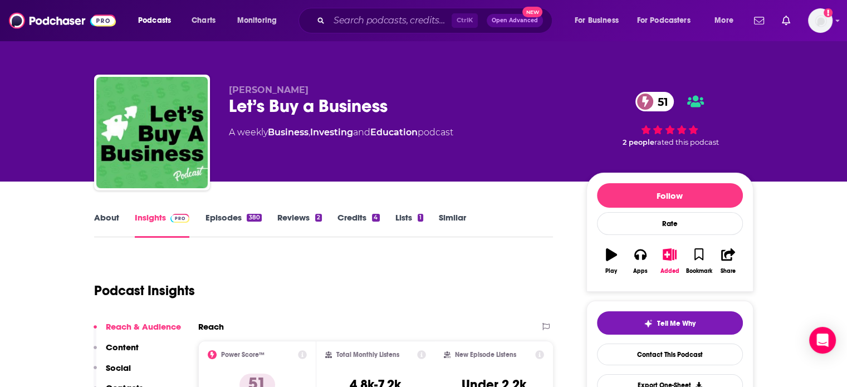
click at [110, 217] on link "About" at bounding box center [106, 225] width 25 height 26
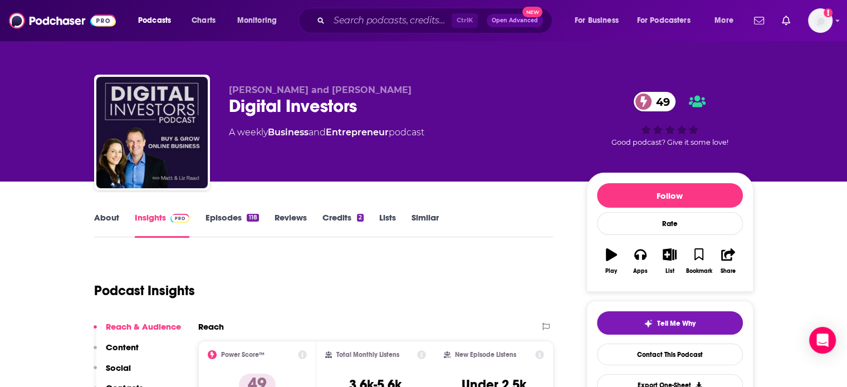
click at [107, 218] on link "About" at bounding box center [106, 225] width 25 height 26
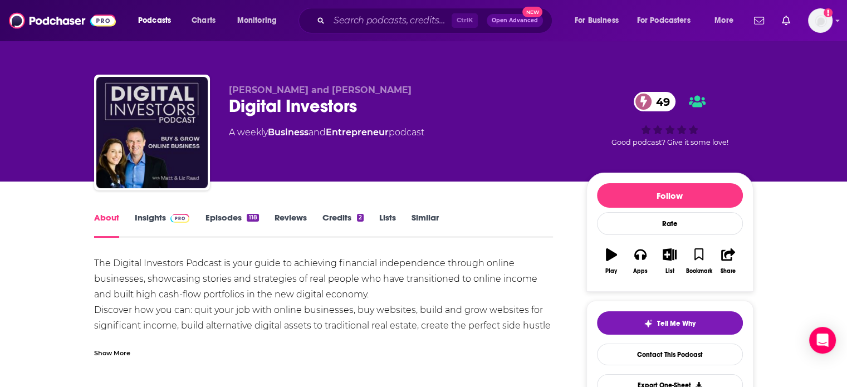
click at [152, 222] on link "Insights" at bounding box center [162, 225] width 55 height 26
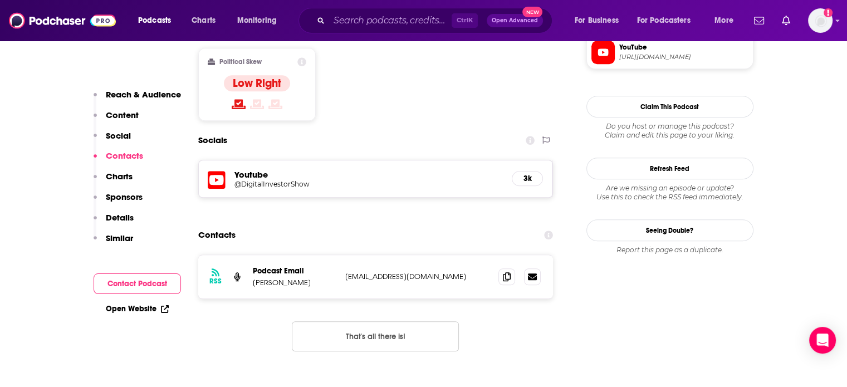
scroll to position [893, 0]
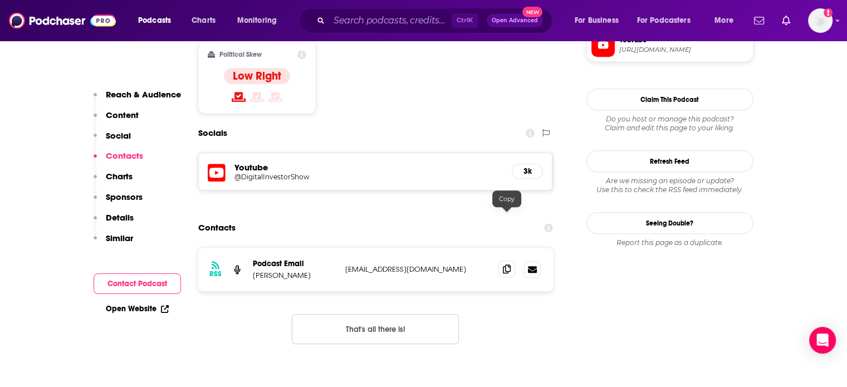
click at [502, 261] on span at bounding box center [507, 269] width 17 height 17
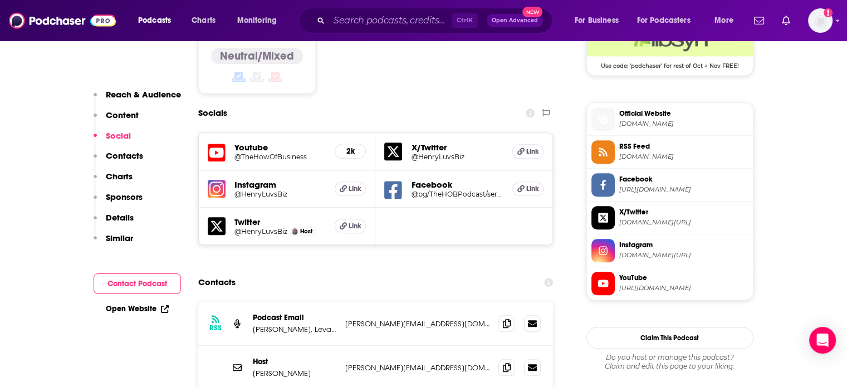
scroll to position [953, 0]
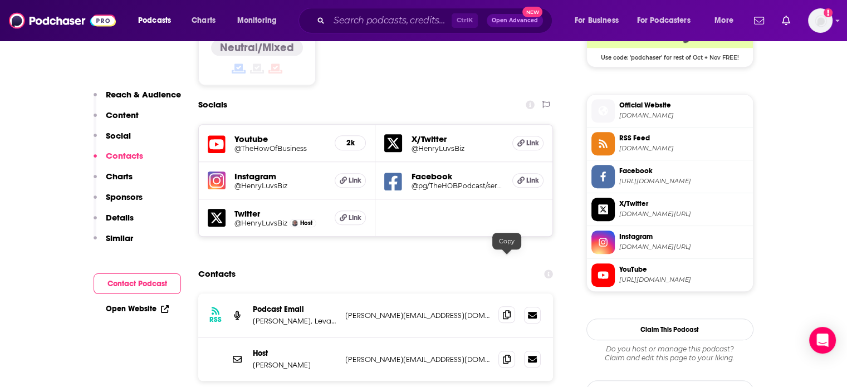
click at [503, 310] on icon at bounding box center [507, 314] width 8 height 9
click at [500, 350] on span at bounding box center [507, 358] width 17 height 17
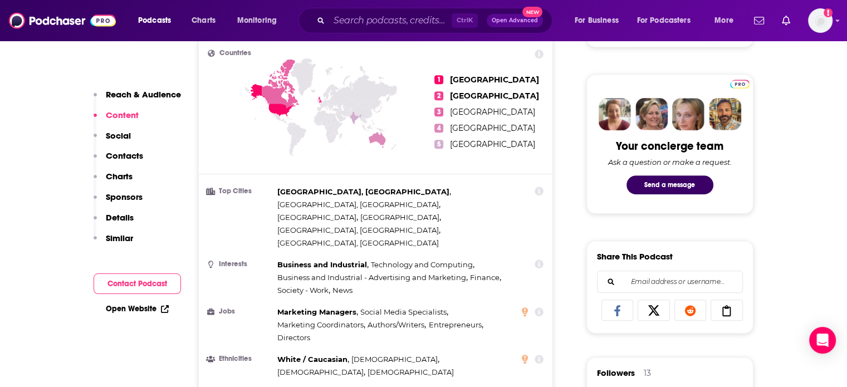
scroll to position [67, 0]
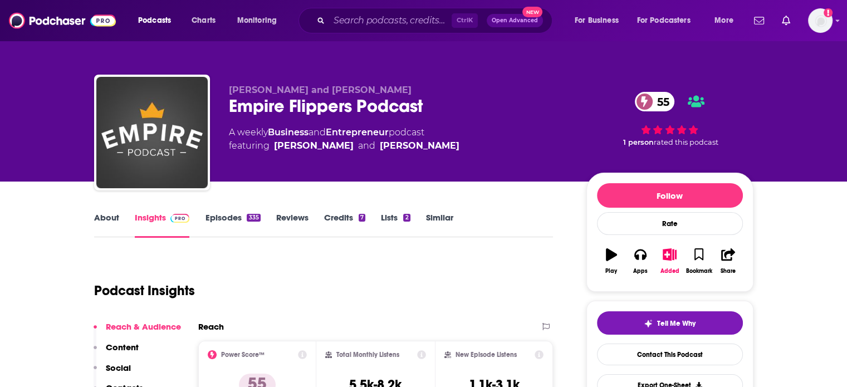
click at [99, 224] on link "About" at bounding box center [106, 225] width 25 height 26
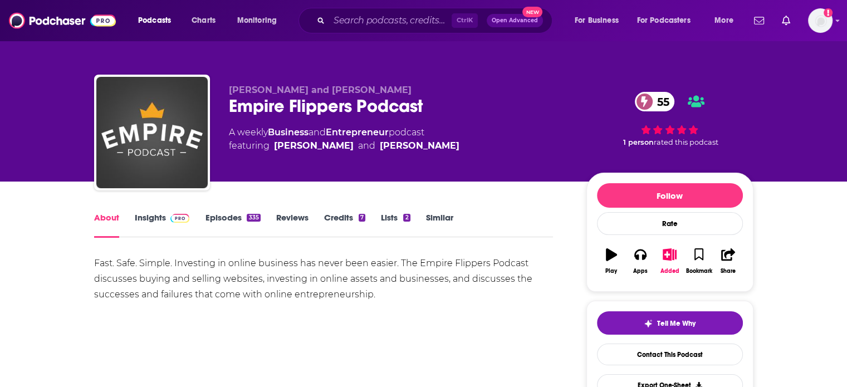
click at [164, 234] on link "Insights" at bounding box center [162, 225] width 55 height 26
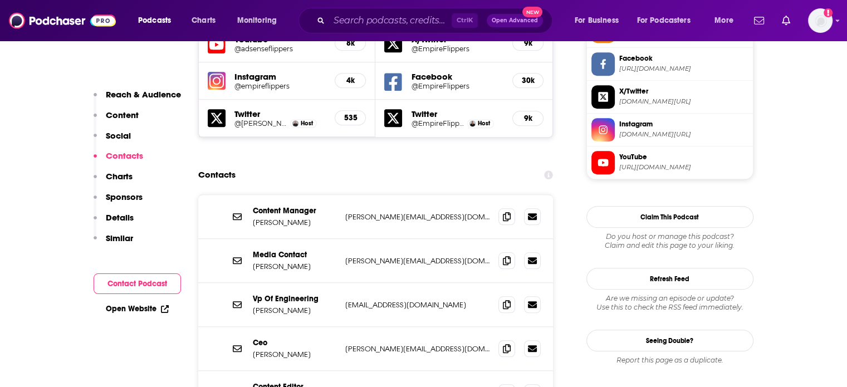
scroll to position [1044, 0]
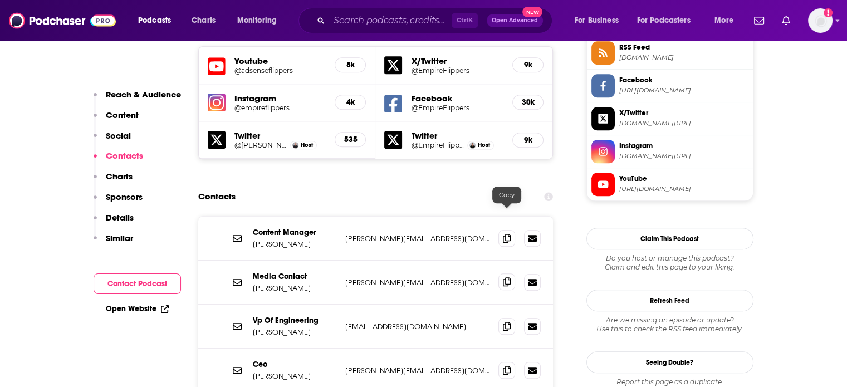
click at [511, 273] on span at bounding box center [507, 281] width 17 height 17
click at [508, 365] on icon at bounding box center [507, 369] width 8 height 9
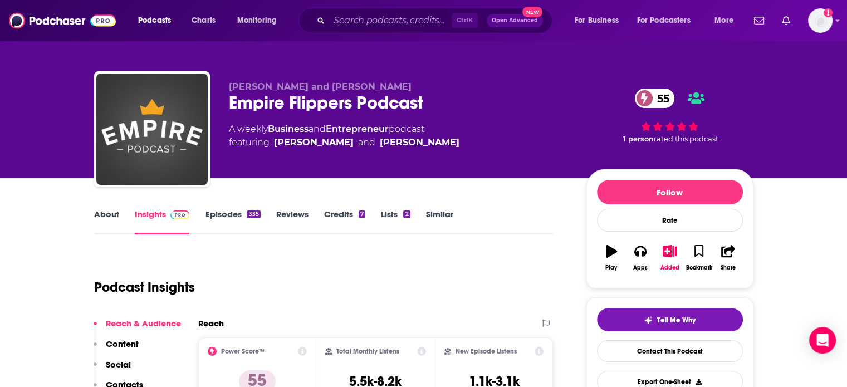
scroll to position [106, 0]
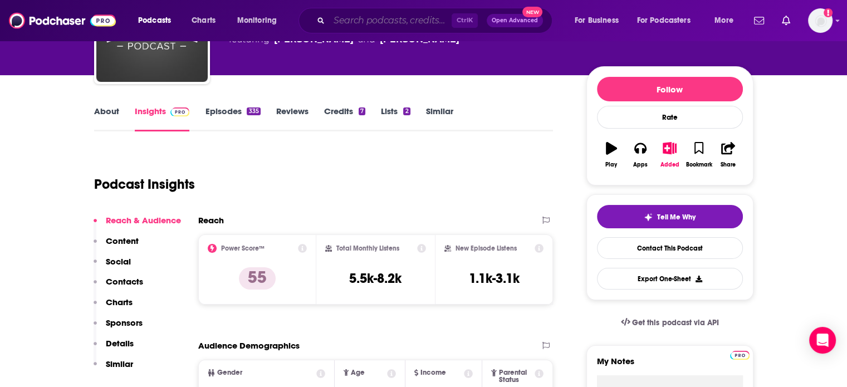
paste input "Main Street Business"
type input "Main Street Business"
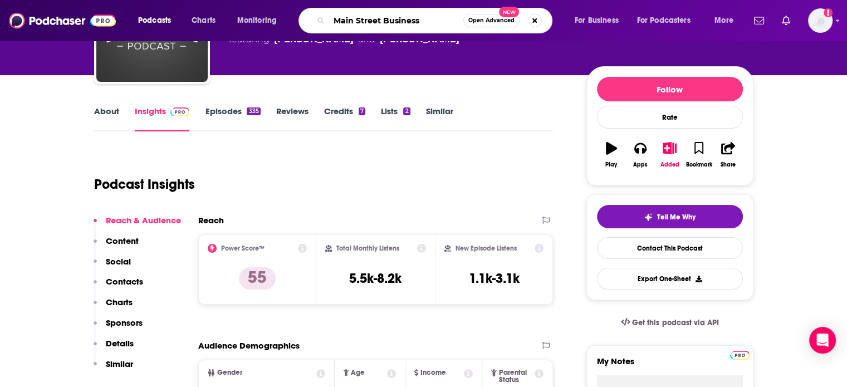
click at [409, 18] on input "Main Street Business" at bounding box center [396, 21] width 134 height 18
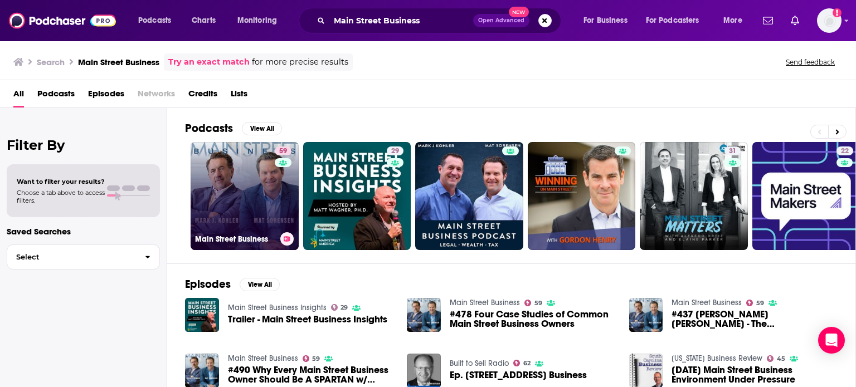
click at [256, 202] on link "[STREET_ADDRESS] Business" at bounding box center [244, 196] width 108 height 108
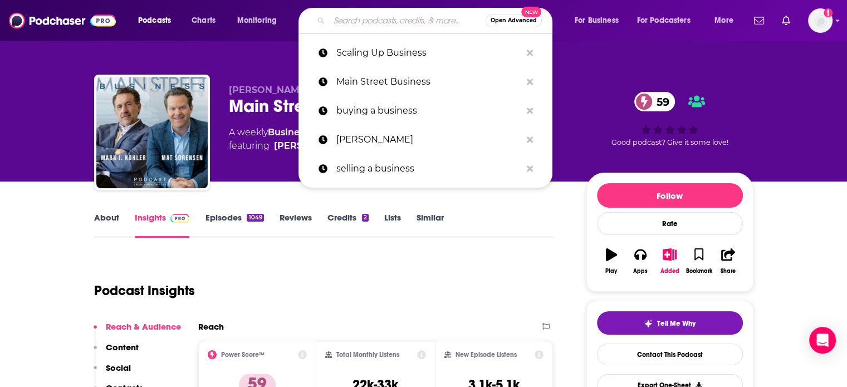
click at [420, 18] on input "Search podcasts, credits, & more..." at bounding box center [407, 21] width 157 height 18
paste input "The Silicon Valley Podcast"
type input "The Silicon Valley Podcast"
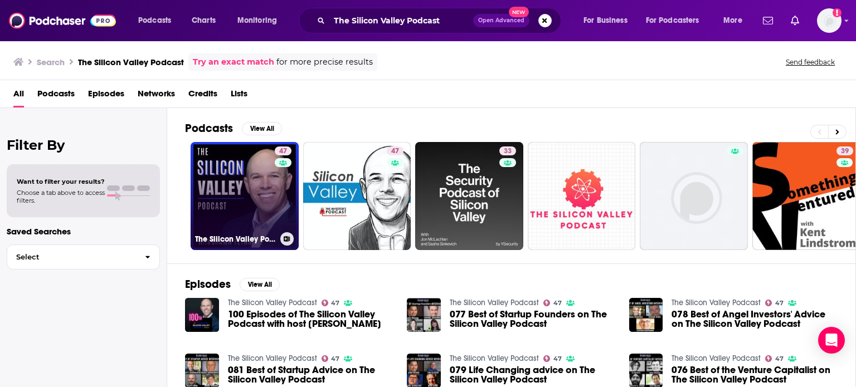
click at [262, 197] on link "47 The Silicon Valley Podcast" at bounding box center [244, 196] width 108 height 108
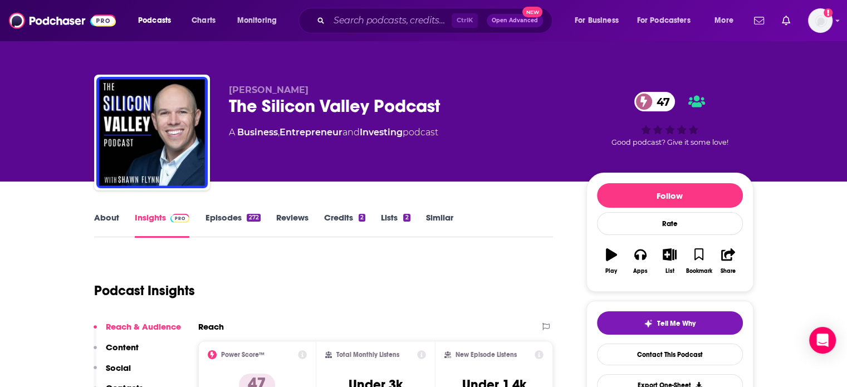
click at [100, 219] on link "About" at bounding box center [106, 225] width 25 height 26
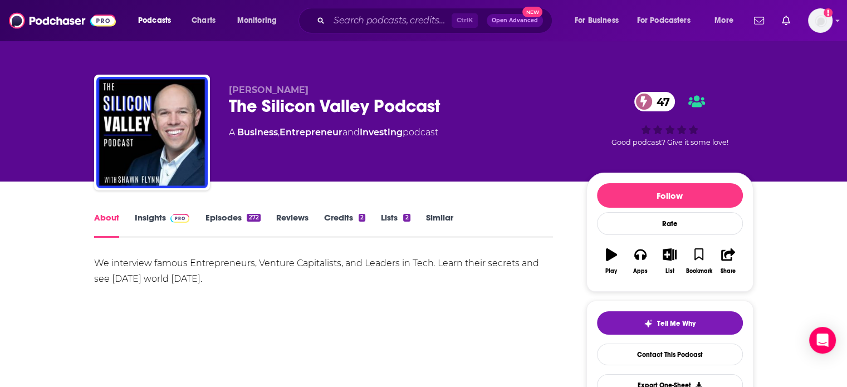
click at [150, 215] on link "Insights" at bounding box center [162, 225] width 55 height 26
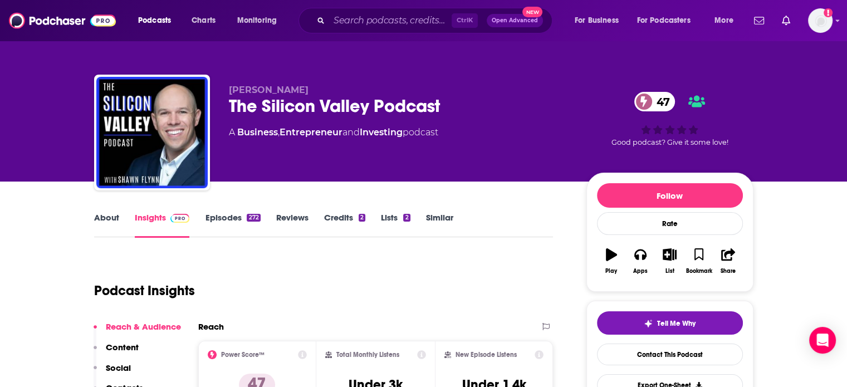
click at [230, 213] on link "Episodes 272" at bounding box center [232, 225] width 55 height 26
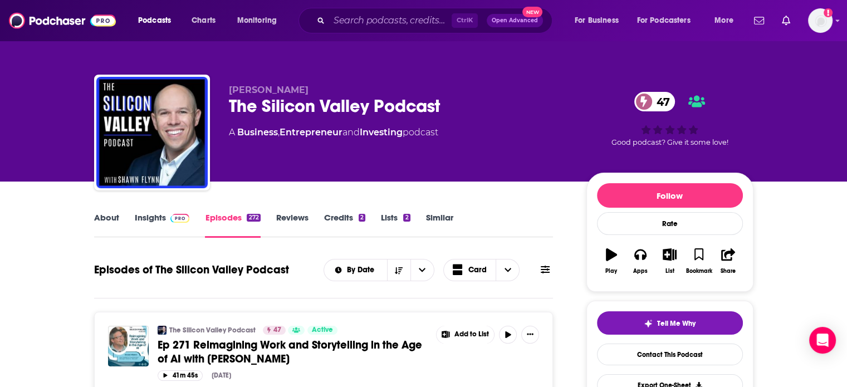
drag, startPoint x: 164, startPoint y: 218, endPoint x: 360, endPoint y: 9, distance: 286.5
click at [164, 218] on link "Insights" at bounding box center [162, 225] width 55 height 26
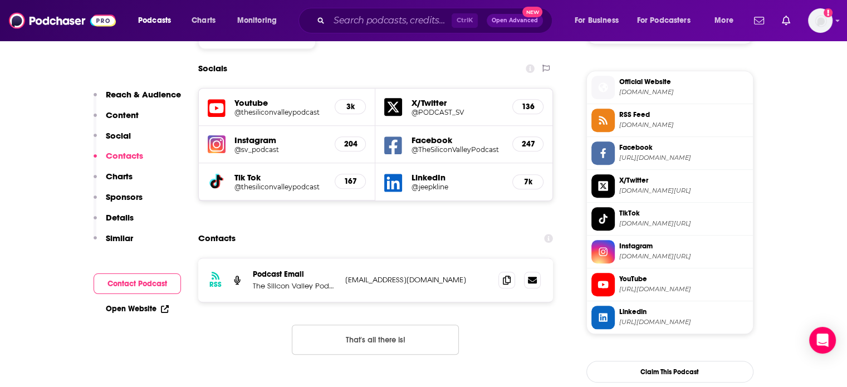
scroll to position [991, 0]
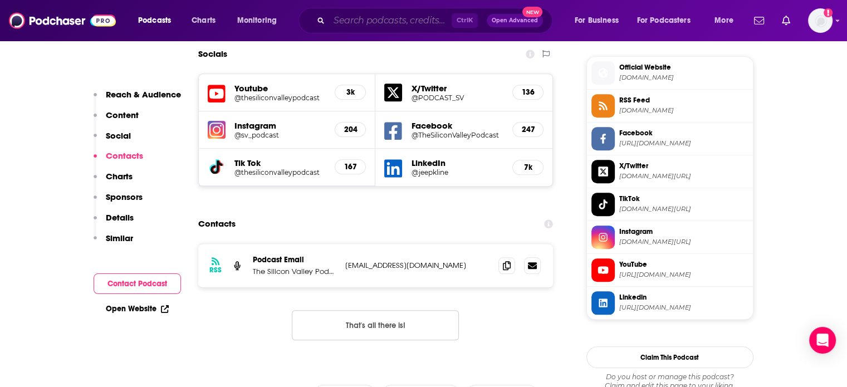
click at [423, 13] on input "Search podcasts, credits, & more..." at bounding box center [390, 21] width 123 height 18
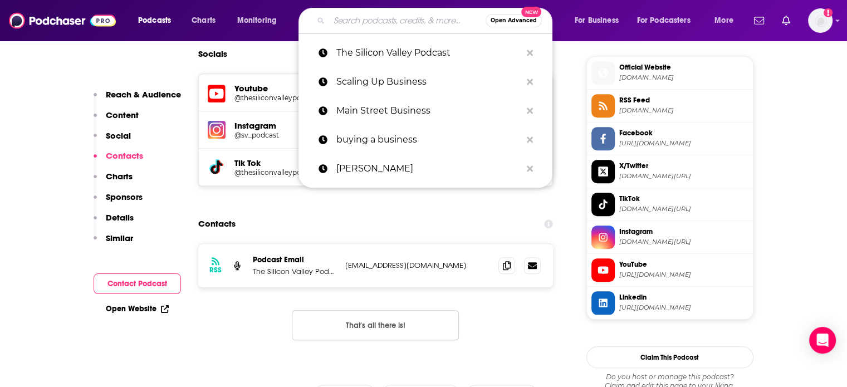
paste input "Family Office Club"
type input "Family Office Club"
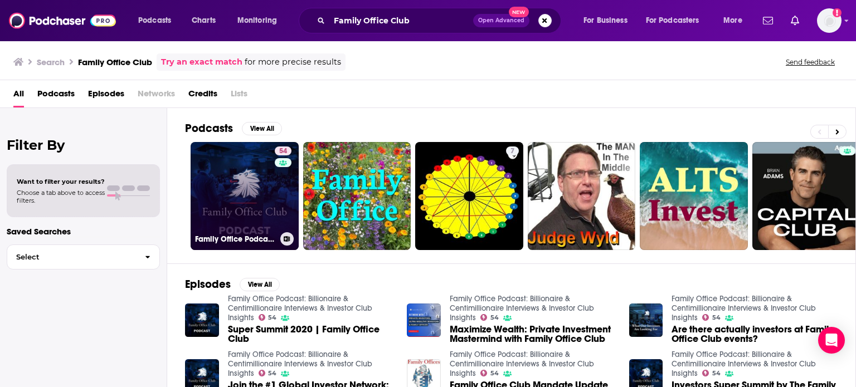
click at [243, 222] on link "54 Family Office Podcast: Billionaire & Centimillionaire Interviews & Investor …" at bounding box center [244, 196] width 108 height 108
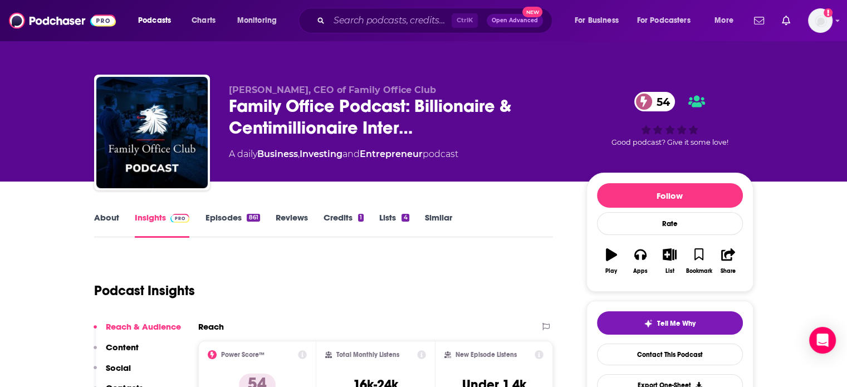
click at [116, 218] on link "About" at bounding box center [106, 225] width 25 height 26
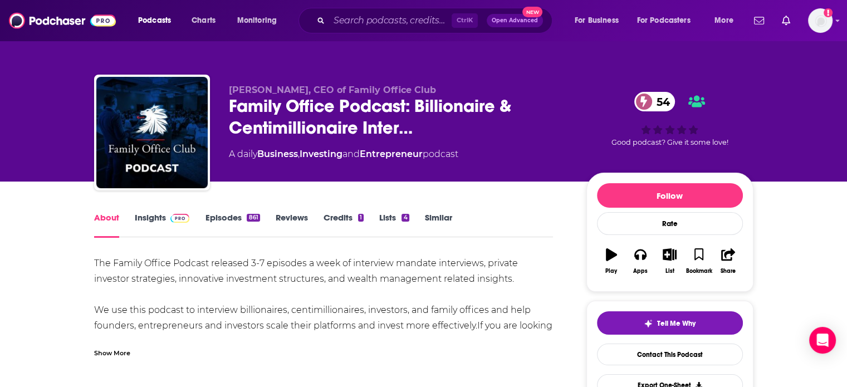
drag, startPoint x: 146, startPoint y: 221, endPoint x: 323, endPoint y: 18, distance: 269.6
click at [146, 221] on link "Insights" at bounding box center [162, 225] width 55 height 26
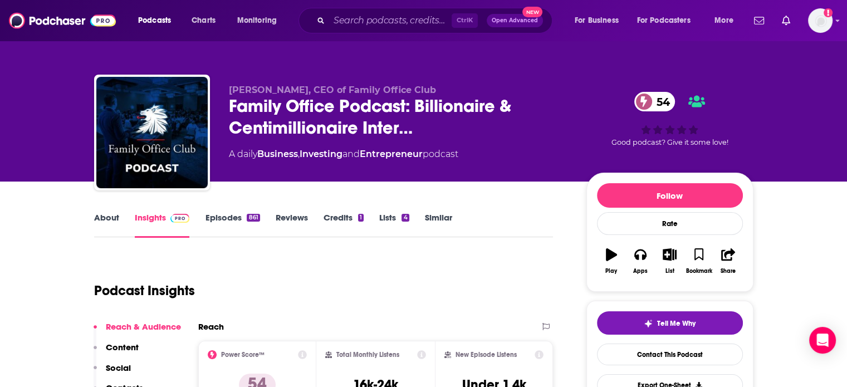
click at [106, 223] on link "About" at bounding box center [106, 225] width 25 height 26
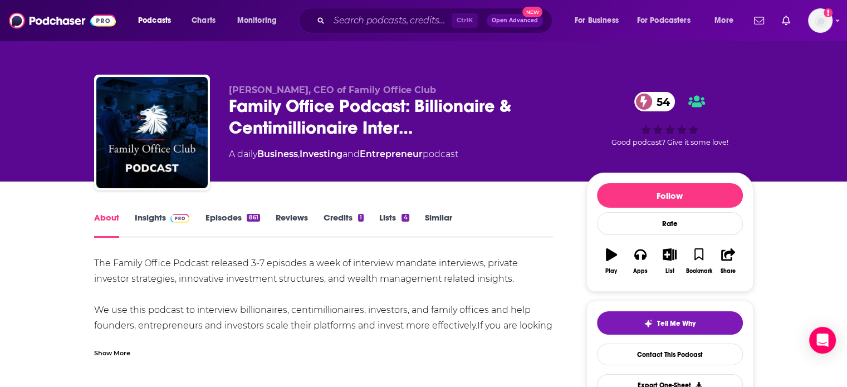
drag, startPoint x: 160, startPoint y: 216, endPoint x: 328, endPoint y: 12, distance: 264.0
click at [160, 216] on link "Insights" at bounding box center [162, 225] width 55 height 26
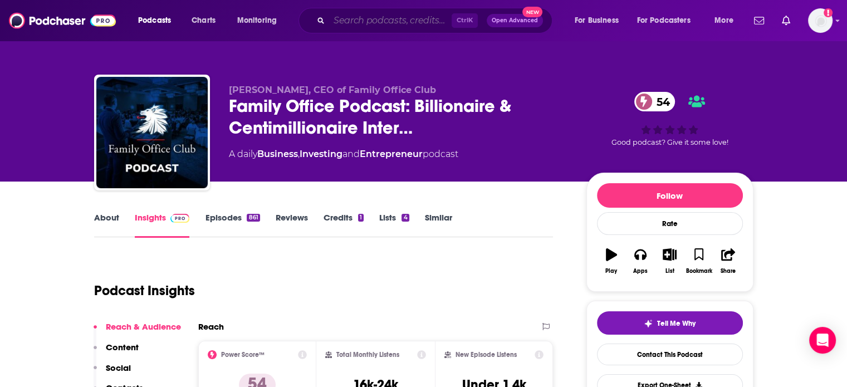
paste input "CVC Unplugged"
type input "CVC Unplugged"
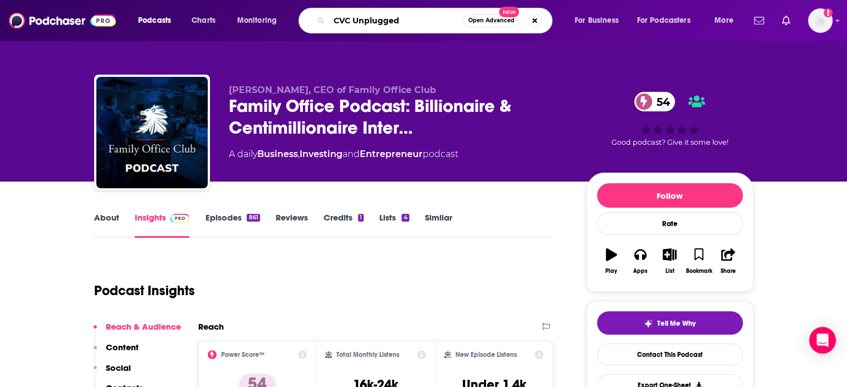
click at [439, 22] on input "CVC Unplugged" at bounding box center [396, 21] width 134 height 18
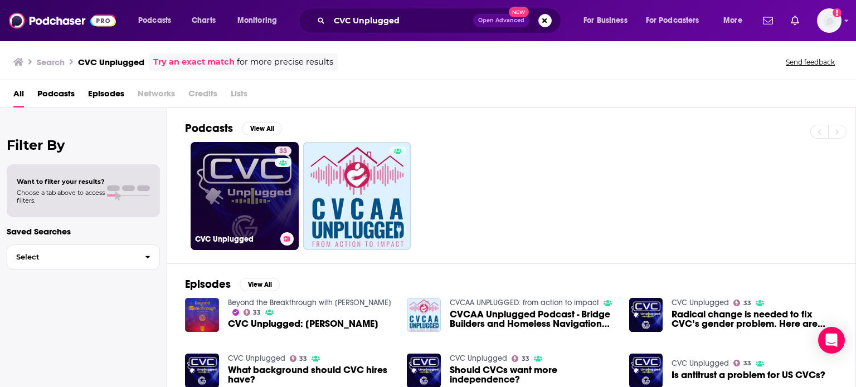
click at [256, 206] on link "33 CVC Unplugged" at bounding box center [244, 196] width 108 height 108
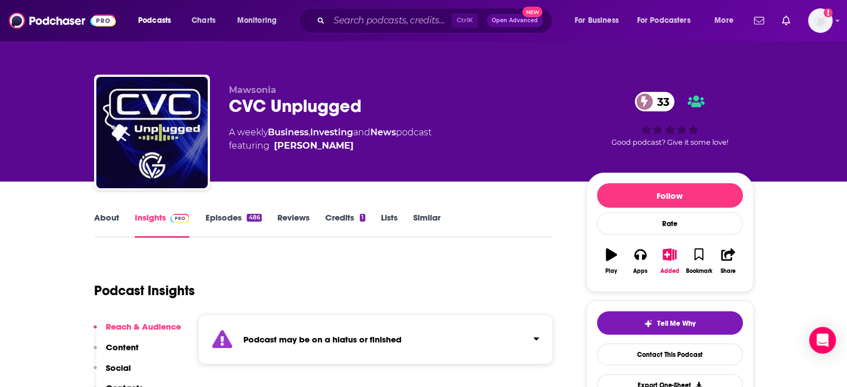
click at [247, 222] on link "Episodes 486" at bounding box center [233, 225] width 56 height 26
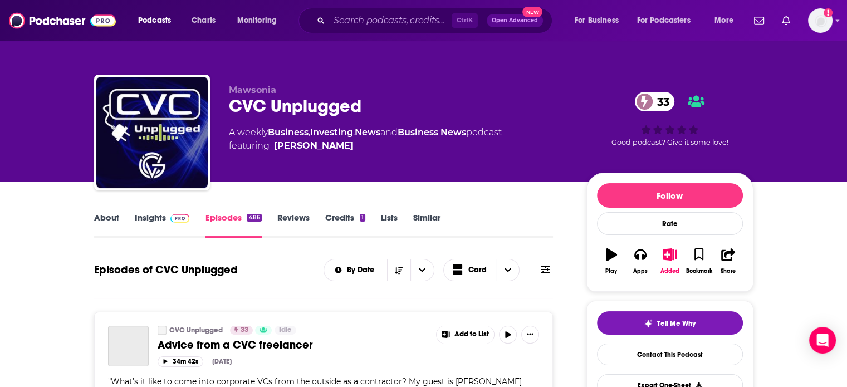
scroll to position [134, 0]
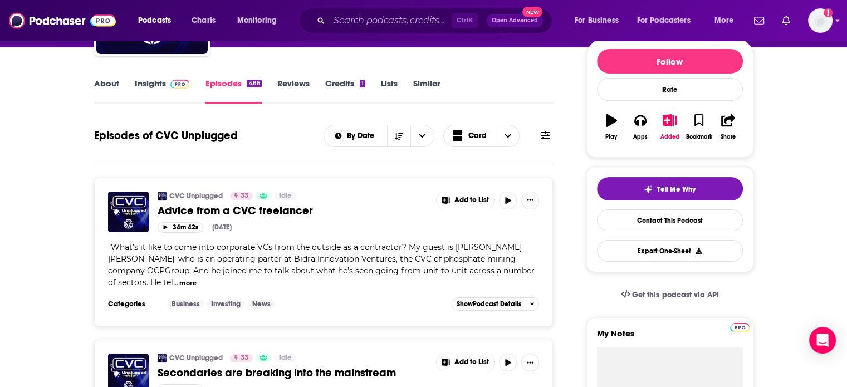
click at [154, 89] on link "Insights" at bounding box center [162, 91] width 55 height 26
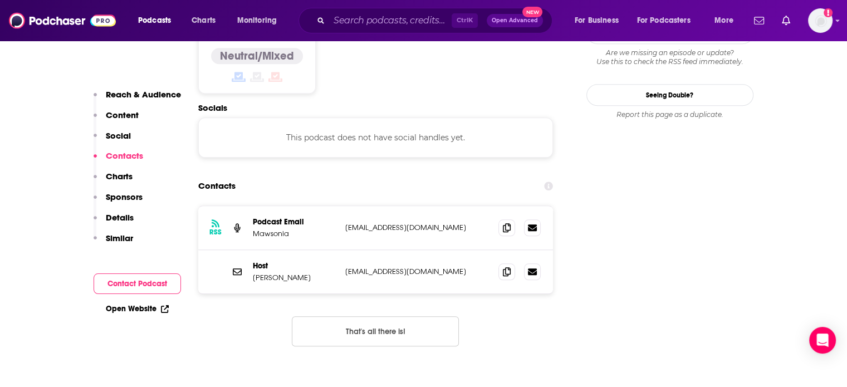
scroll to position [1038, 0]
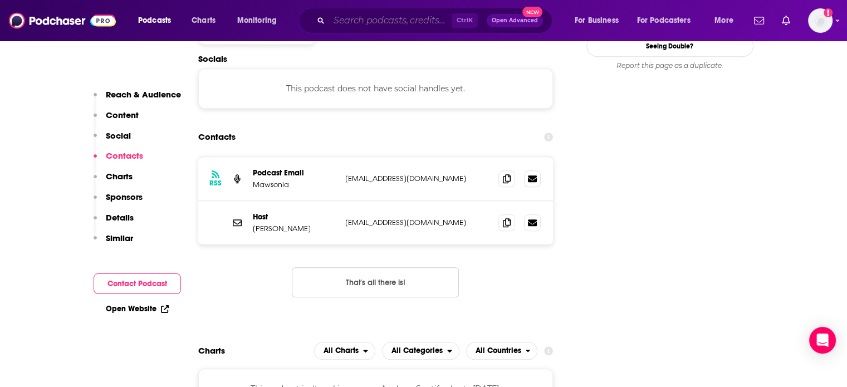
paste input "Screw It Just Do It with [PERSON_NAME]"
type input "Screw It Just Do It with [PERSON_NAME]"
click at [407, 21] on input "Screw It Just Do It with [PERSON_NAME]" at bounding box center [390, 21] width 123 height 18
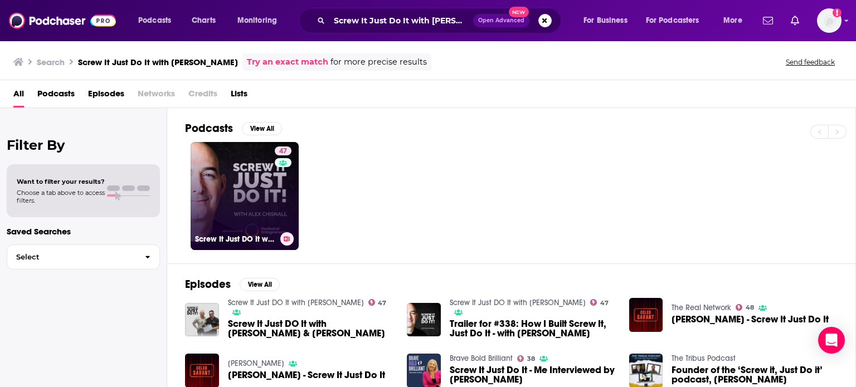
click at [221, 203] on link "47 Screw It Just DO It with [PERSON_NAME]" at bounding box center [244, 196] width 108 height 108
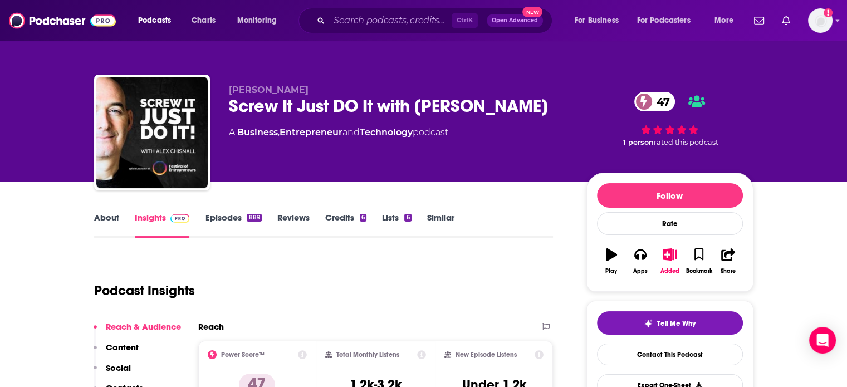
click at [96, 219] on link "About" at bounding box center [106, 225] width 25 height 26
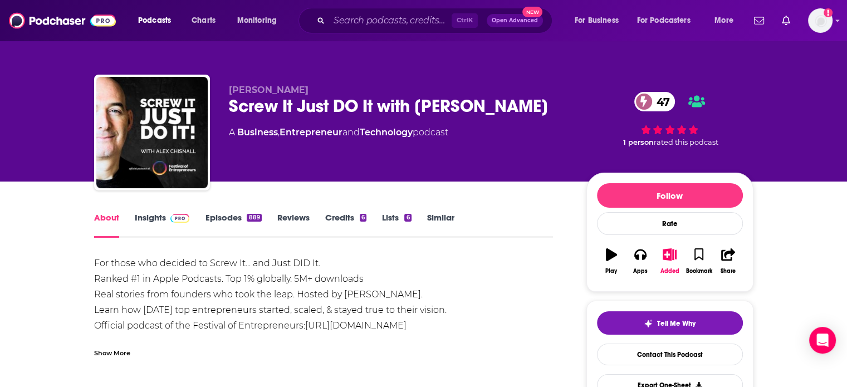
click at [421, 30] on div "Ctrl K Open Advanced New" at bounding box center [426, 21] width 254 height 26
paste input "Business School with [PERSON_NAME]"
type input "Business School with [PERSON_NAME]"
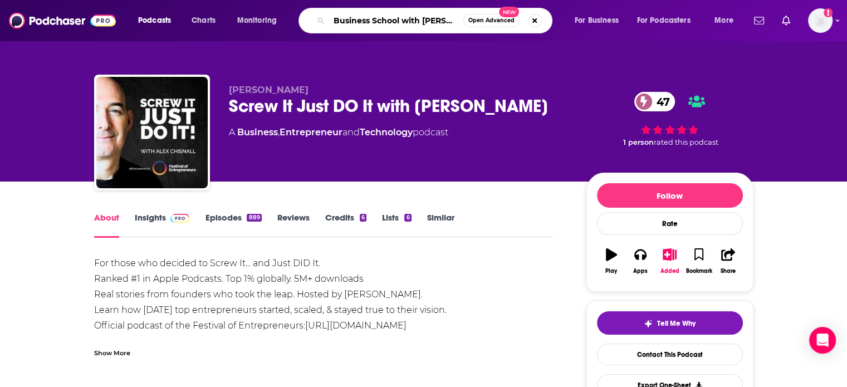
scroll to position [0, 36]
click at [425, 24] on input "Business School with [PERSON_NAME]" at bounding box center [396, 21] width 134 height 18
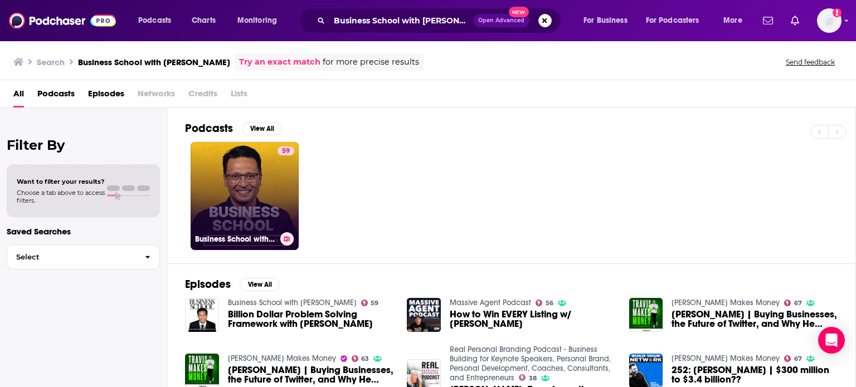
click at [280, 196] on div "59" at bounding box center [285, 189] width 17 height 86
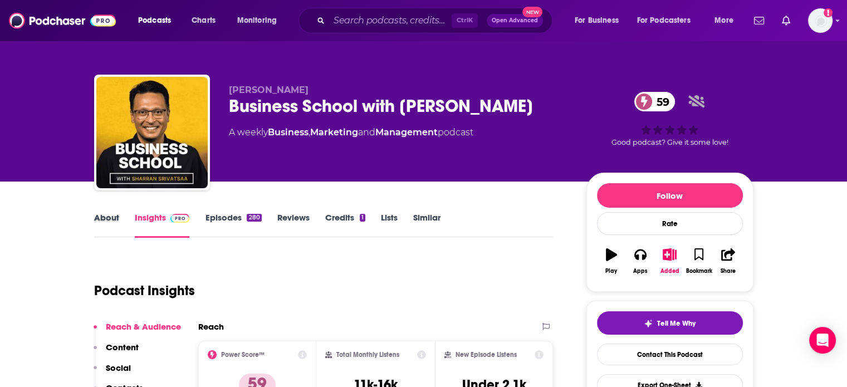
click at [124, 224] on div "About" at bounding box center [114, 225] width 41 height 26
click at [111, 226] on link "About" at bounding box center [106, 225] width 25 height 26
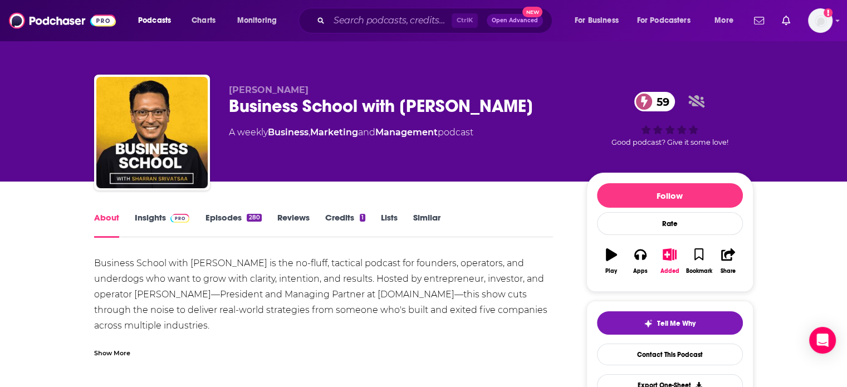
drag, startPoint x: 149, startPoint y: 232, endPoint x: 331, endPoint y: 11, distance: 286.6
click at [149, 232] on link "Insights" at bounding box center [162, 225] width 55 height 26
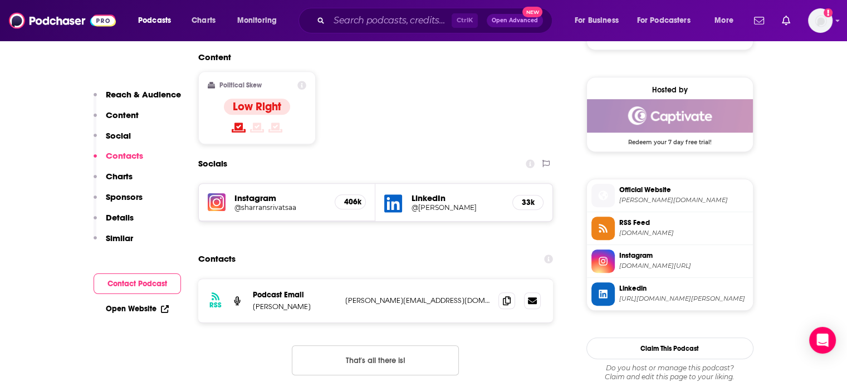
scroll to position [854, 0]
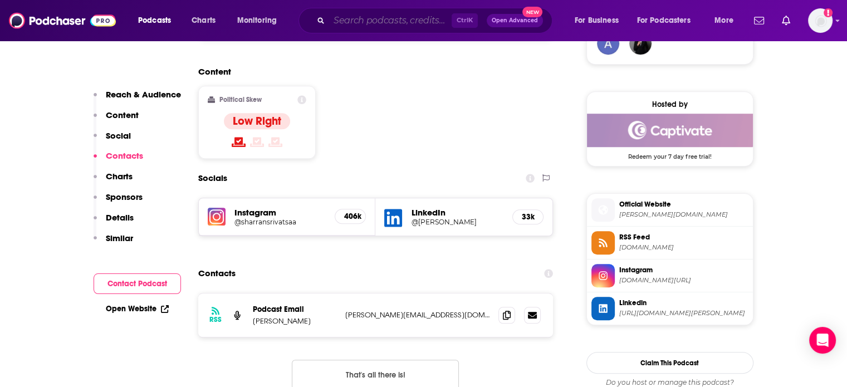
click at [419, 22] on input "Search podcasts, credits, & more..." at bounding box center [390, 21] width 123 height 18
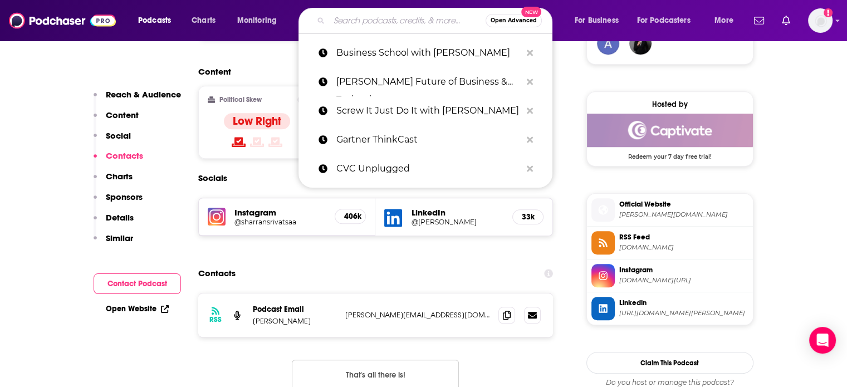
paste input "The Wallet"
type input "The Wallet"
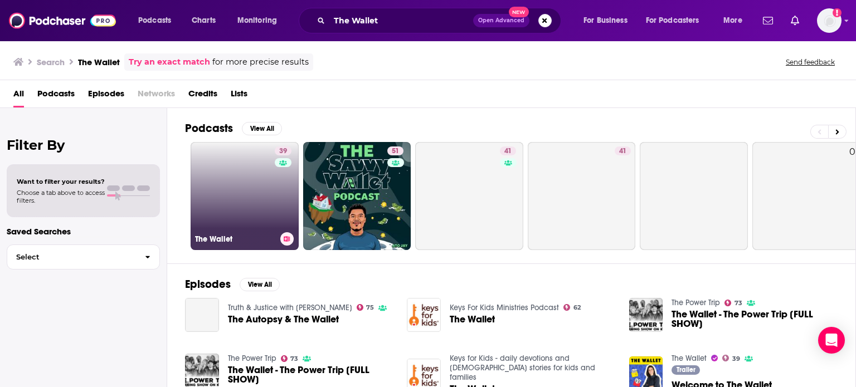
click at [267, 184] on link "39 The Wallet" at bounding box center [244, 196] width 108 height 108
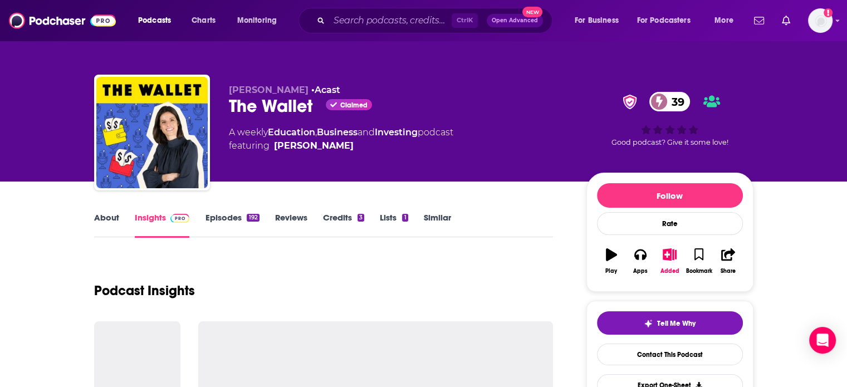
click at [112, 232] on link "About" at bounding box center [106, 225] width 25 height 26
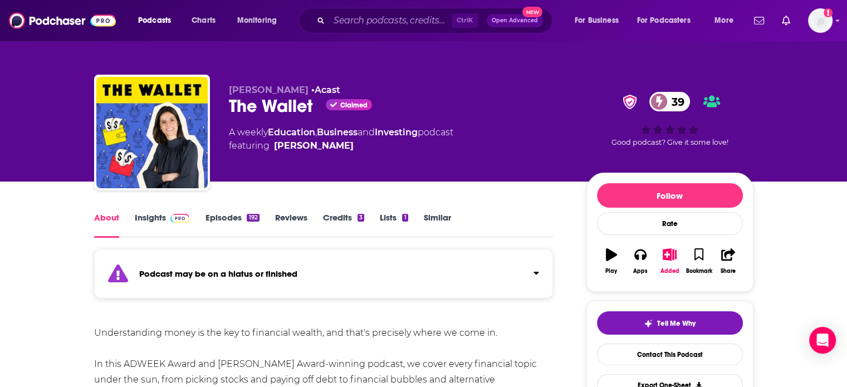
click at [147, 229] on link "Insights" at bounding box center [162, 225] width 55 height 26
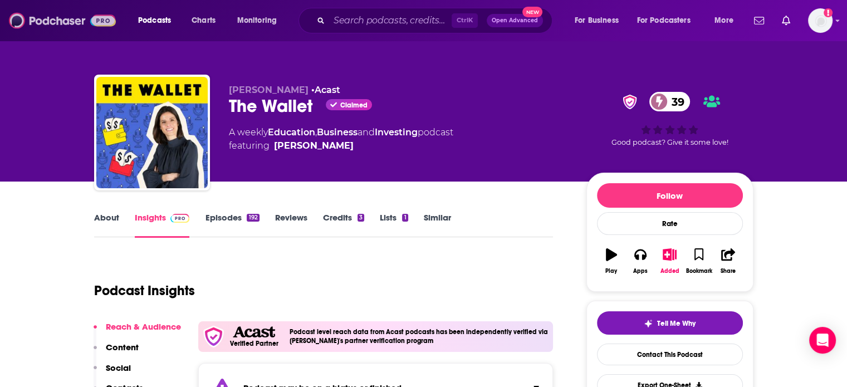
click at [40, 28] on img at bounding box center [62, 20] width 107 height 21
